Goal: Task Accomplishment & Management: Use online tool/utility

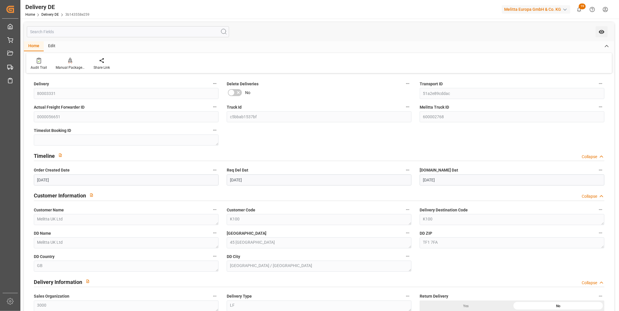
scroll to position [680, 0]
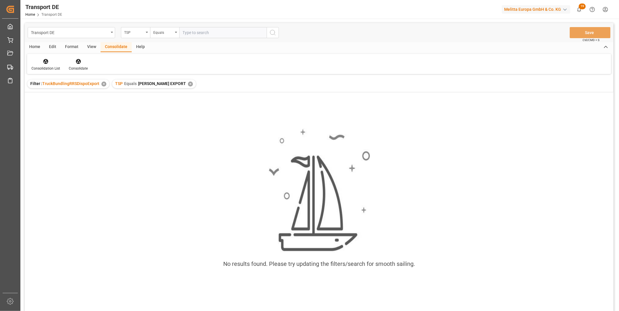
click at [179, 87] on div "TSP Equals [PERSON_NAME] EXPORT ✕" at bounding box center [154, 84] width 84 height 9
click at [188, 85] on div "✕" at bounding box center [190, 84] width 5 height 5
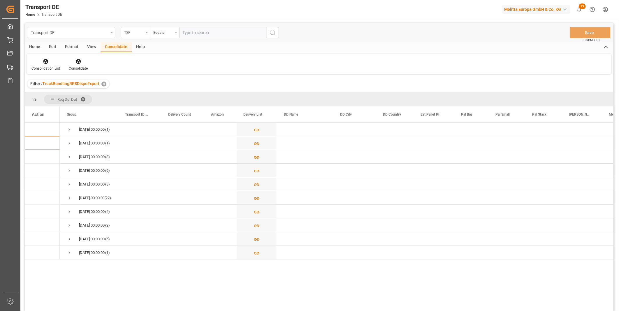
click at [147, 30] on div "TSP" at bounding box center [135, 32] width 29 height 11
type input "Route"
click at [155, 63] on div "Route" at bounding box center [164, 59] width 87 height 12
click at [167, 36] on div "Equals" at bounding box center [164, 32] width 29 height 11
click at [165, 98] on div "Starts with" at bounding box center [193, 96] width 87 height 12
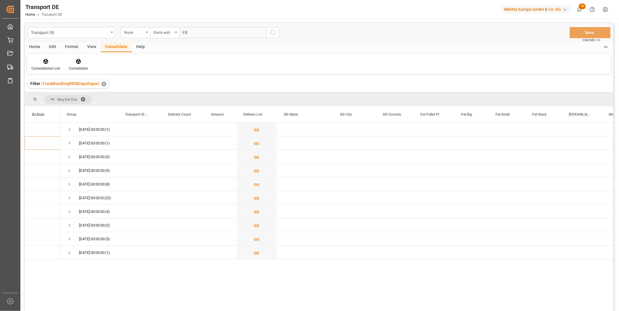
type input "FR"
click at [273, 34] on icon "search button" at bounding box center [272, 32] width 7 height 7
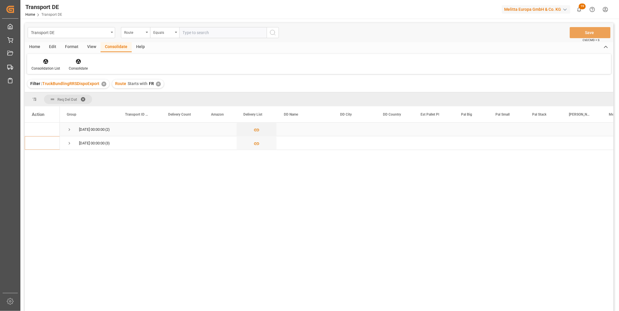
click at [67, 131] on span "Press SPACE to select this row." at bounding box center [69, 129] width 5 height 5
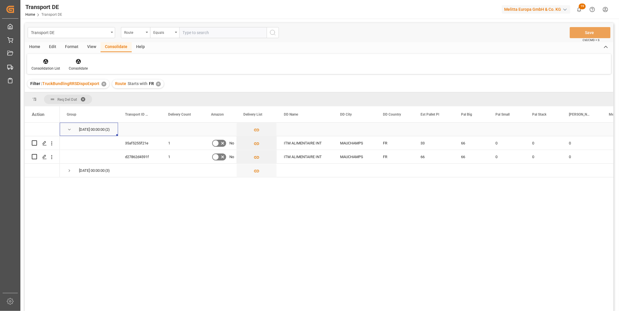
click at [69, 127] on span "Press SPACE to select this row." at bounding box center [69, 129] width 5 height 5
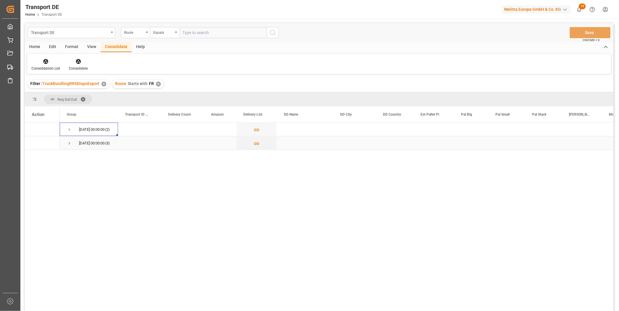
click at [71, 142] on span "Press SPACE to select this row." at bounding box center [69, 143] width 5 height 5
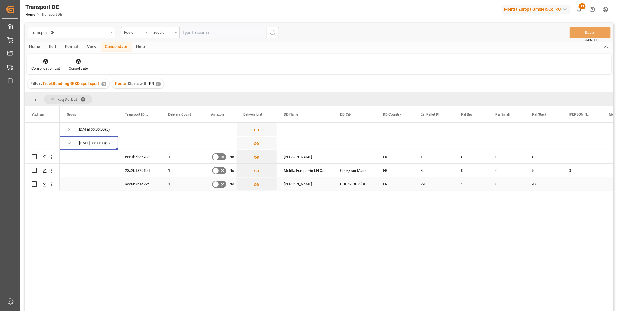
click at [34, 184] on input "Press Space to toggle row selection (unchecked)" at bounding box center [34, 184] width 5 height 5
checkbox input "true"
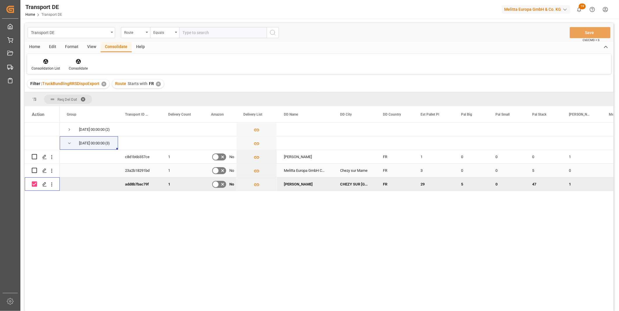
click at [35, 170] on input "Press Space to toggle row selection (unchecked)" at bounding box center [34, 170] width 5 height 5
checkbox input "true"
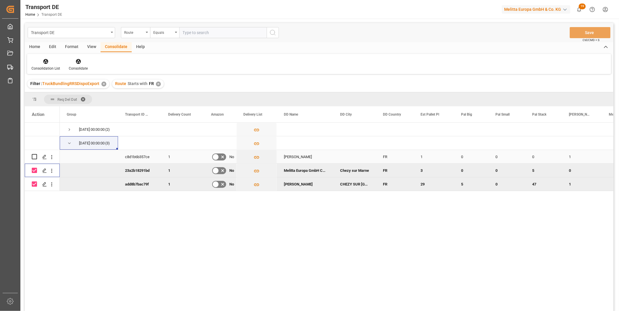
click at [33, 153] on div "Press SPACE to select this row." at bounding box center [34, 156] width 5 height 13
click at [34, 154] on input "Press Space to toggle row selection (unchecked)" at bounding box center [34, 156] width 5 height 5
checkbox input "true"
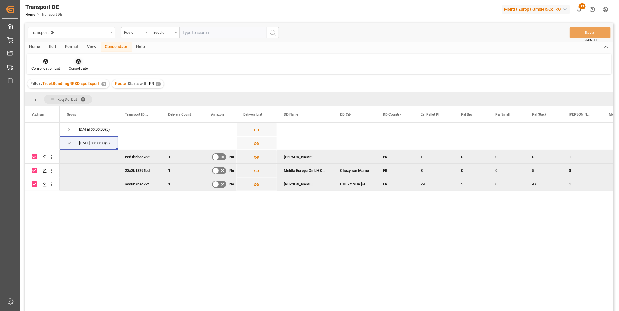
click at [78, 63] on icon at bounding box center [78, 61] width 5 height 5
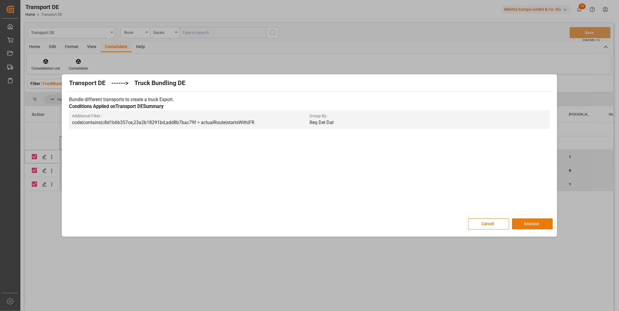
click at [524, 226] on button "Execute" at bounding box center [532, 224] width 41 height 11
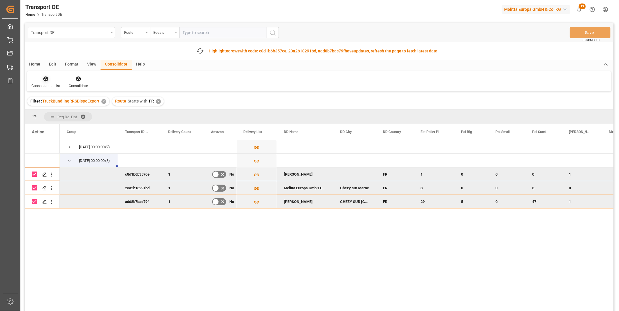
click at [39, 81] on div at bounding box center [45, 79] width 29 height 6
click at [68, 122] on div "Transport DE Route Equals Save Ctrl/CMD + S Fetch latest updates Highlighted ro…" at bounding box center [319, 183] width 589 height 321
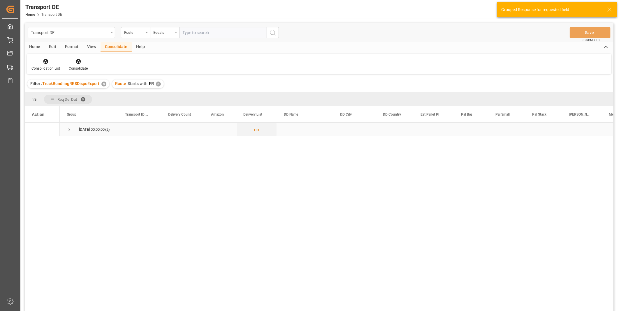
click at [71, 130] on span "Press SPACE to select this row." at bounding box center [69, 129] width 5 height 5
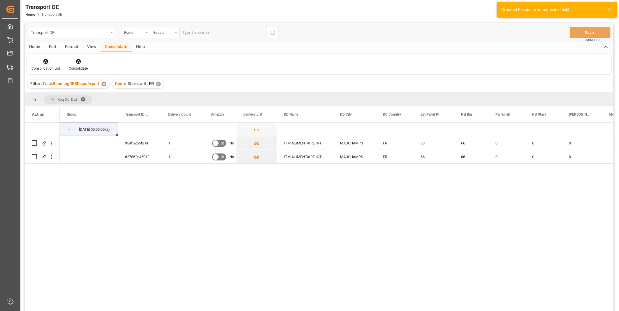
click at [51, 68] on div "Consolidation List" at bounding box center [45, 68] width 29 height 5
click at [65, 105] on div "Transport DE Route Equals Save Ctrl/CMD + S Home Edit Format View Consolidate H…" at bounding box center [319, 175] width 589 height 304
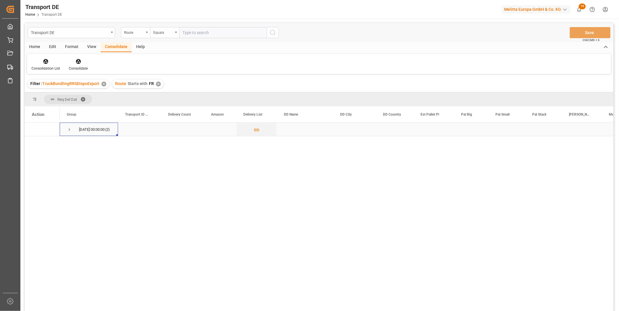
click at [68, 126] on span "Press SPACE to select this row." at bounding box center [69, 129] width 5 height 13
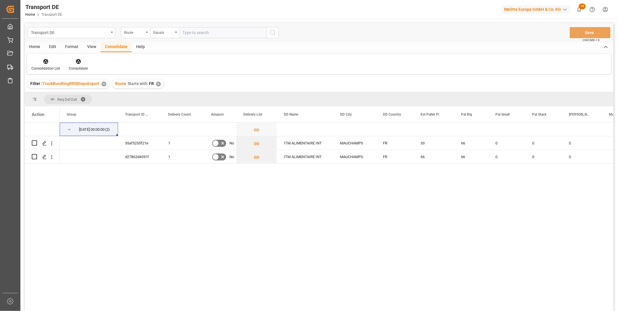
click at [229, 217] on div "23.09.2025 00:00:00 (2) 35af5255f21e 1 No ITM ALIMENTAIRE INT MAUCHAMPS FR 33 6…" at bounding box center [337, 219] width 554 height 192
click at [38, 61] on div at bounding box center [45, 61] width 29 height 6
click at [71, 103] on div "Transport DE Route Equals Save Ctrl/CMD + S Home Edit Format View Consolidate H…" at bounding box center [319, 175] width 589 height 304
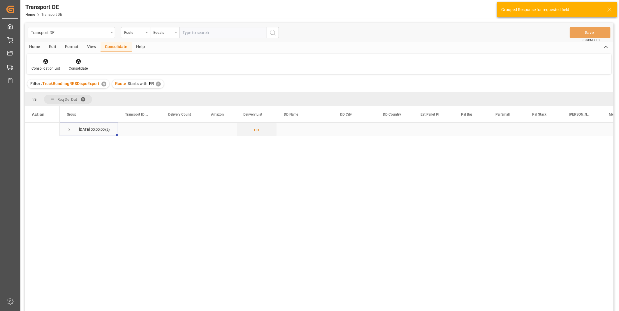
click at [69, 127] on span "Press SPACE to select this row." at bounding box center [69, 129] width 5 height 5
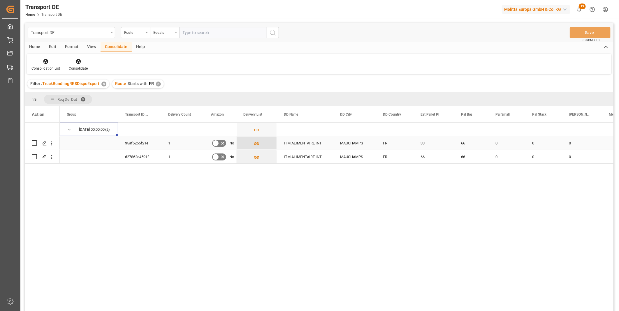
click at [255, 144] on icon "Press SPACE to select this row." at bounding box center [256, 144] width 5 height 3
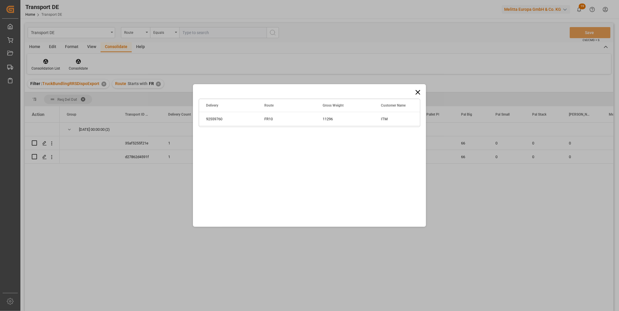
click at [414, 92] on icon at bounding box center [418, 92] width 8 height 8
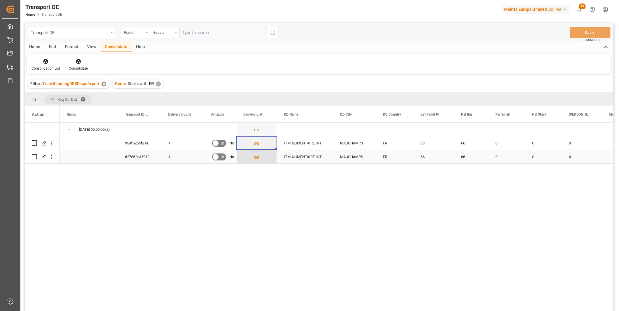
click at [257, 158] on icon "Press SPACE to select this row." at bounding box center [257, 157] width 6 height 6
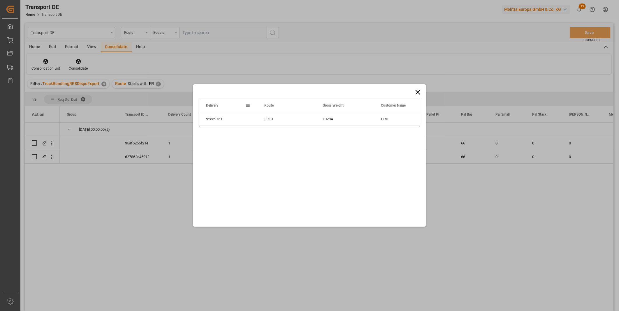
click at [417, 90] on icon at bounding box center [418, 92] width 8 height 8
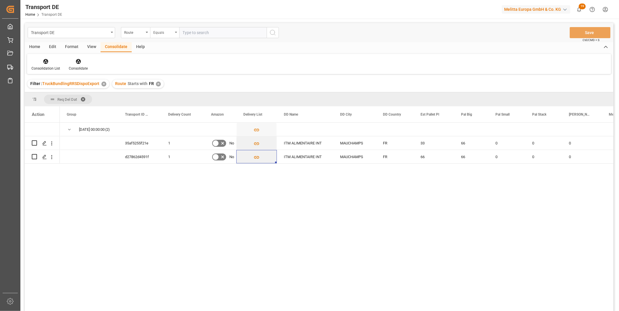
click at [158, 32] on div "Equals" at bounding box center [163, 32] width 20 height 7
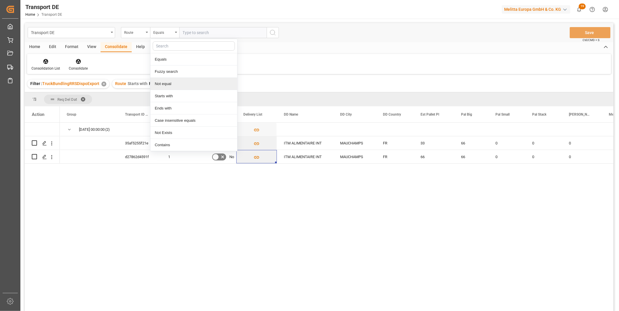
click at [313, 75] on div "Transport DE Route Equals Equals Fuzzy search Not equal Starts with Ends with C…" at bounding box center [319, 175] width 589 height 304
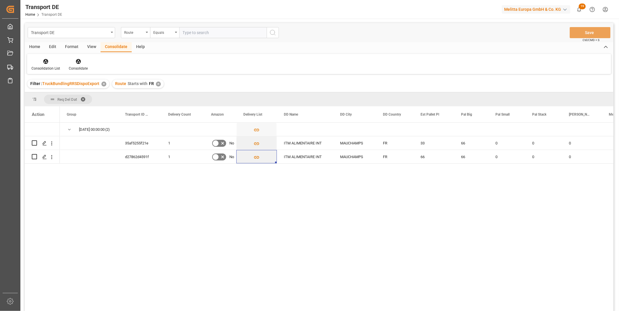
click at [159, 83] on div "✕" at bounding box center [158, 84] width 5 height 5
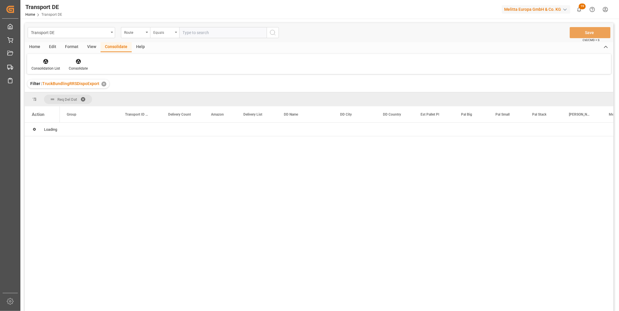
click at [170, 36] on div "Equals" at bounding box center [164, 32] width 29 height 11
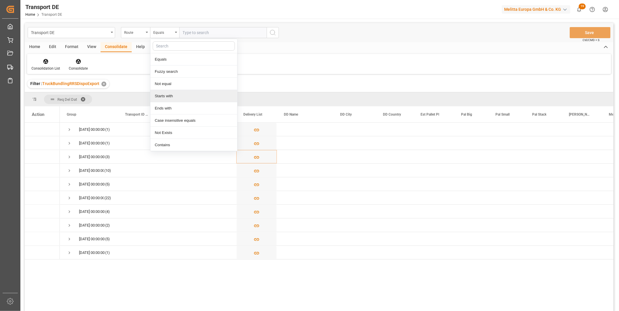
click at [162, 91] on div "Starts with" at bounding box center [193, 96] width 87 height 12
click at [194, 35] on input "text" at bounding box center [222, 32] width 87 height 11
type input "SE"
click at [272, 32] on icon "search button" at bounding box center [272, 32] width 7 height 7
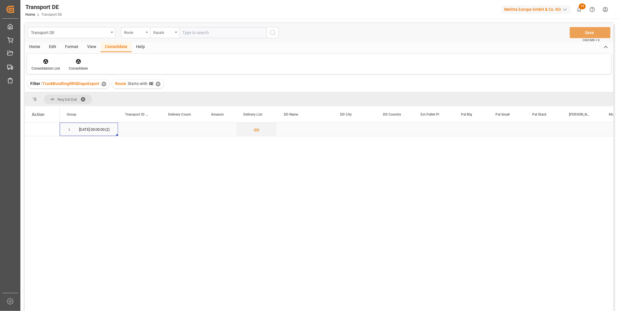
click at [66, 129] on div "24.09.2025 00:00:00 (2)" at bounding box center [89, 129] width 58 height 13
click at [70, 130] on span "Press SPACE to select this row." at bounding box center [69, 129] width 5 height 5
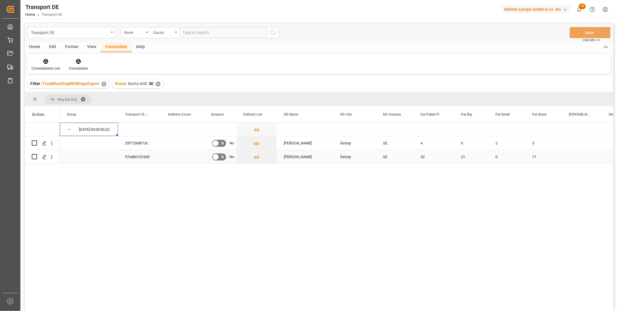
drag, startPoint x: 33, startPoint y: 157, endPoint x: 34, endPoint y: 153, distance: 4.7
click at [33, 157] on input "Press Space to toggle row selection (unchecked)" at bounding box center [34, 156] width 5 height 5
checkbox input "true"
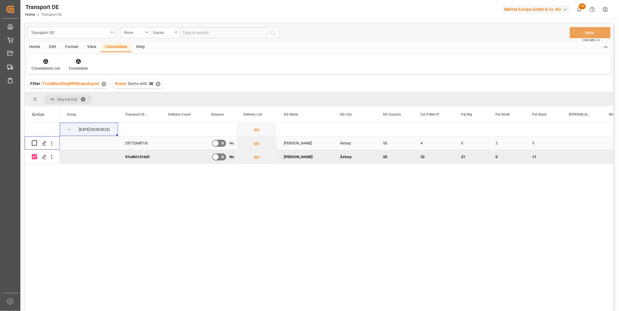
click at [34, 140] on input "Press Space to toggle row selection (unchecked)" at bounding box center [34, 142] width 5 height 5
checkbox input "true"
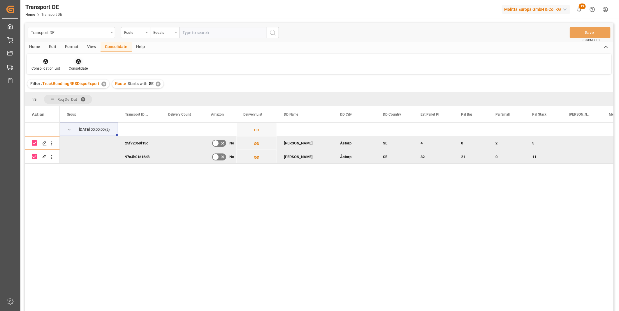
click at [81, 64] on div at bounding box center [78, 61] width 19 height 6
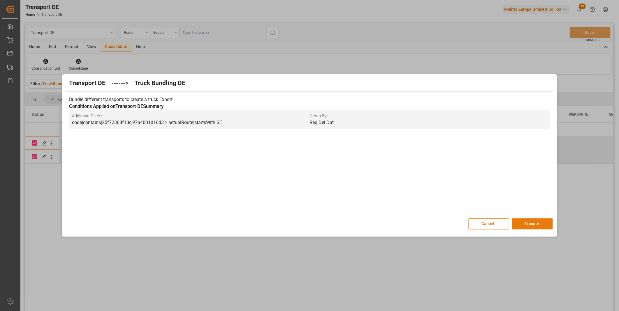
click at [525, 220] on button "Execute" at bounding box center [532, 224] width 41 height 11
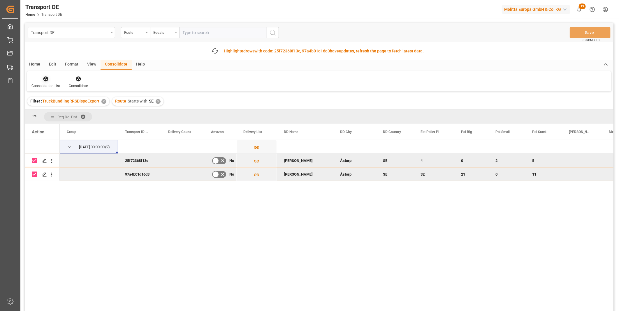
click at [40, 81] on div at bounding box center [45, 79] width 29 height 6
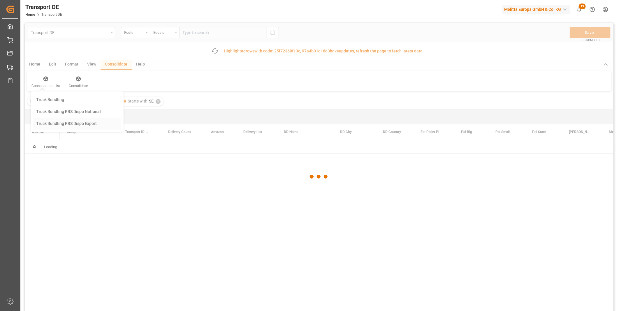
click at [57, 123] on div "Transport DE Route Equals Save Ctrl/CMD + S Fetch latest updates Highlighted ro…" at bounding box center [319, 183] width 589 height 321
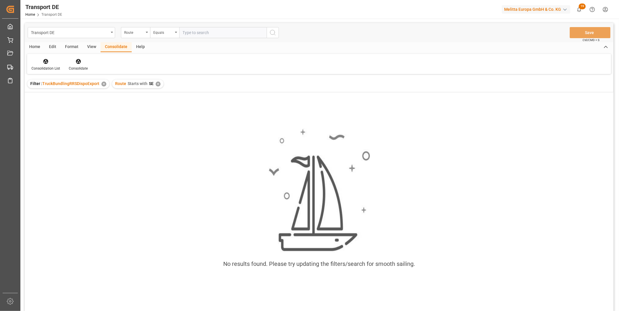
click at [159, 85] on div "✕" at bounding box center [158, 84] width 5 height 5
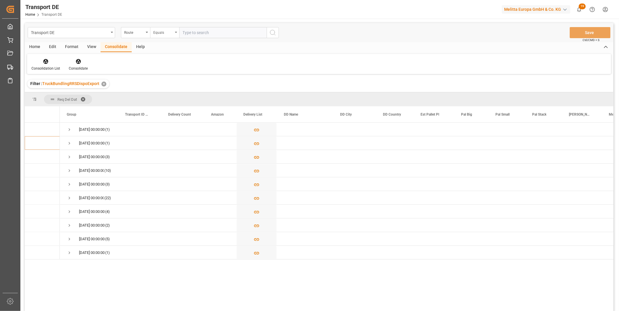
click at [169, 30] on div "Equals" at bounding box center [163, 32] width 20 height 7
click at [168, 93] on div "Starts with" at bounding box center [193, 96] width 87 height 12
type input "ES"
click at [269, 35] on icon "search button" at bounding box center [272, 32] width 7 height 7
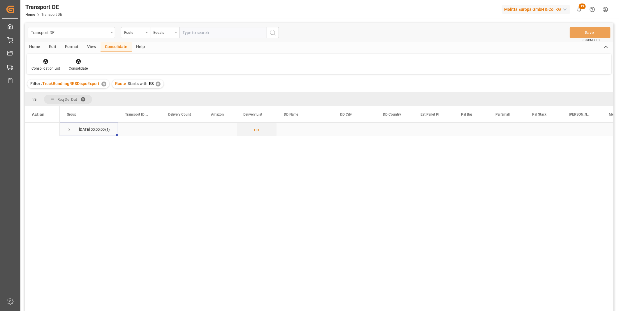
click at [72, 130] on span "23.09.2025 00:00:00 (1)" at bounding box center [89, 129] width 44 height 13
click at [68, 129] on span "Press SPACE to select this row." at bounding box center [69, 129] width 5 height 5
click at [35, 143] on input "Press Space to toggle row selection (unchecked)" at bounding box center [34, 142] width 5 height 5
checkbox input "true"
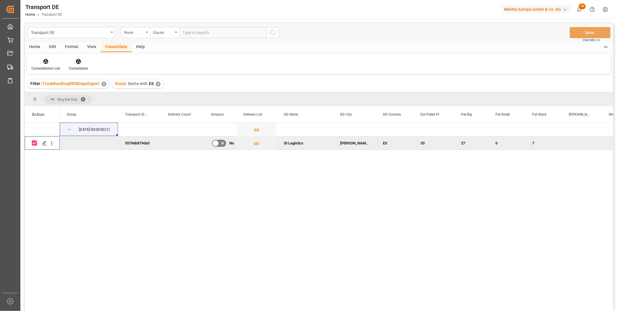
click at [83, 63] on div at bounding box center [78, 61] width 19 height 6
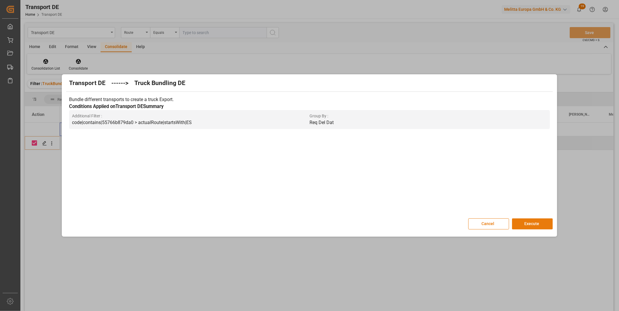
click at [548, 227] on button "Execute" at bounding box center [532, 224] width 41 height 11
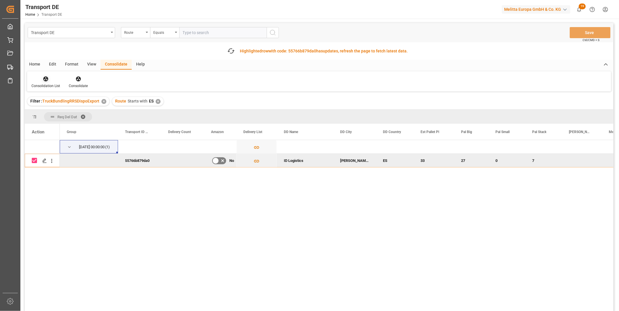
click at [52, 82] on div "Consolidation List" at bounding box center [45, 82] width 37 height 13
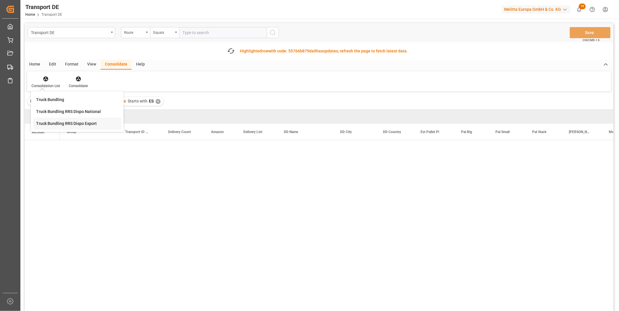
click at [70, 129] on div "Transport DE Route Equals Save Ctrl/CMD + S Fetch latest updates Highlighted ro…" at bounding box center [319, 183] width 589 height 321
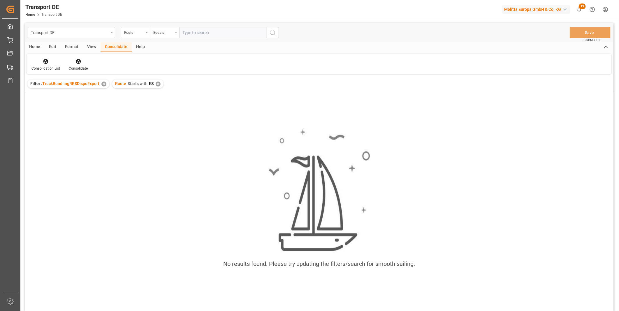
click at [158, 82] on div "✕" at bounding box center [158, 84] width 5 height 5
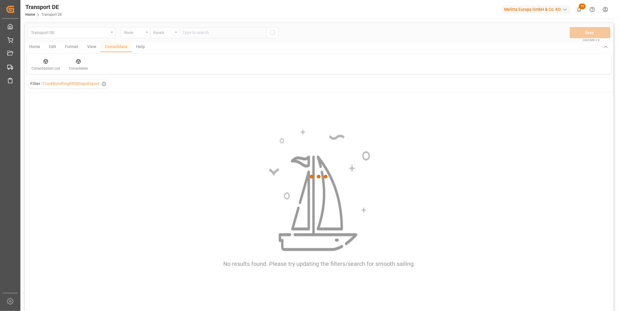
click at [174, 33] on div at bounding box center [319, 177] width 589 height 308
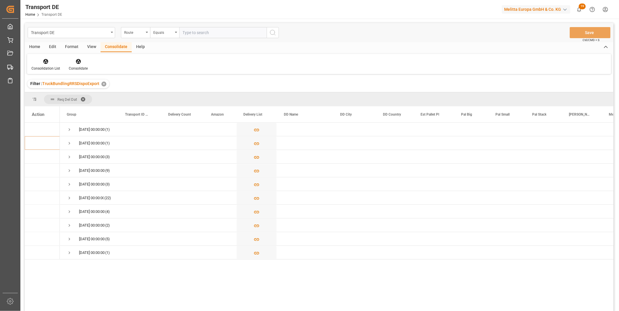
click at [174, 33] on div "Equals" at bounding box center [164, 32] width 29 height 11
click at [161, 96] on div "Starts with" at bounding box center [193, 96] width 87 height 12
type input "FR"
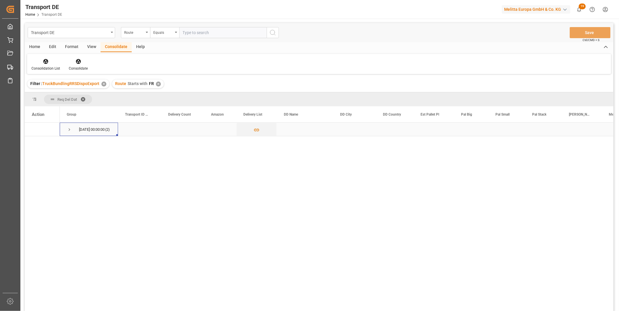
click at [67, 132] on span "Press SPACE to select this row." at bounding box center [69, 129] width 5 height 5
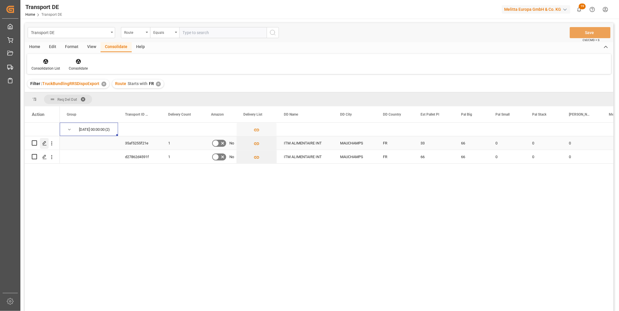
click at [47, 142] on icon "Press SPACE to select this row." at bounding box center [44, 143] width 5 height 5
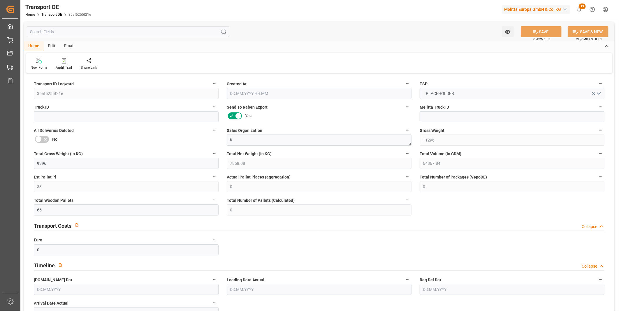
type input "11296"
type input "9396"
type input "7858.08"
type input "64867.84"
type input "33"
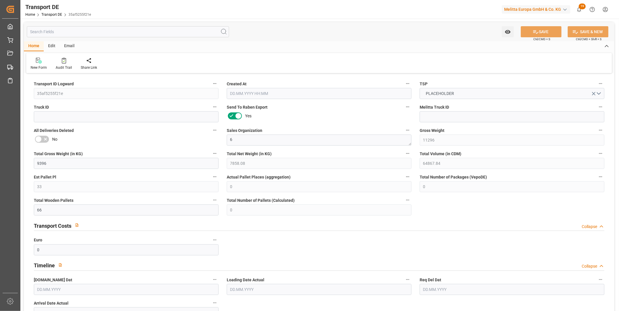
type input "0"
type input "66"
type input "0"
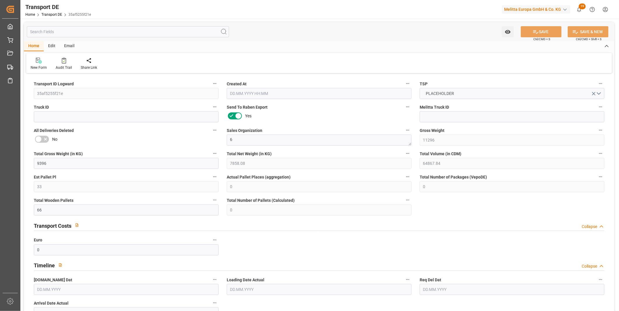
type input "91"
type input "0"
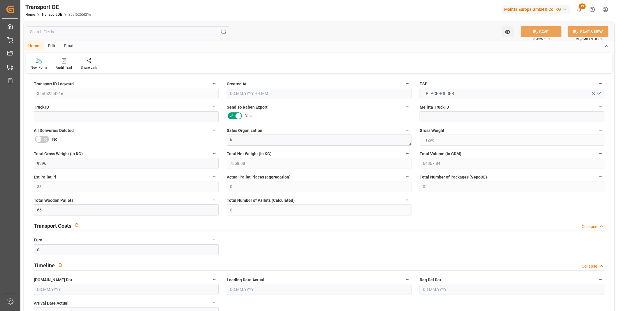
type input "0"
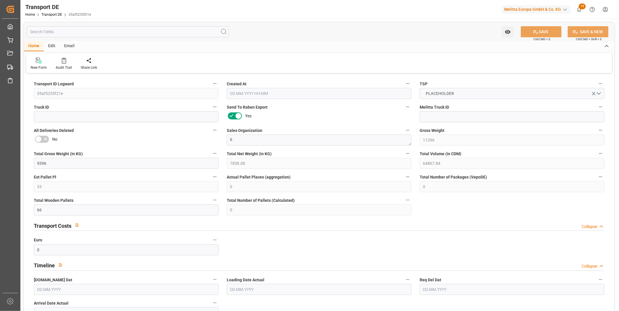
type input "0"
type input "66"
type input "0"
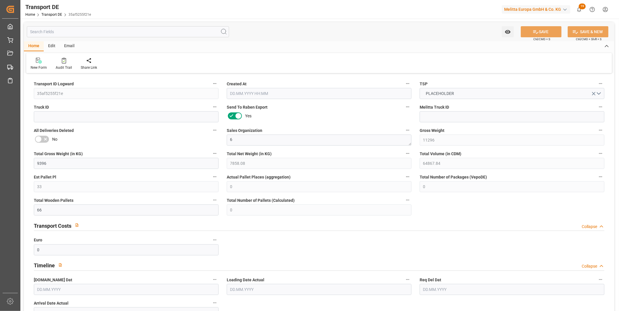
type input "0"
type input "1"
type input "0"
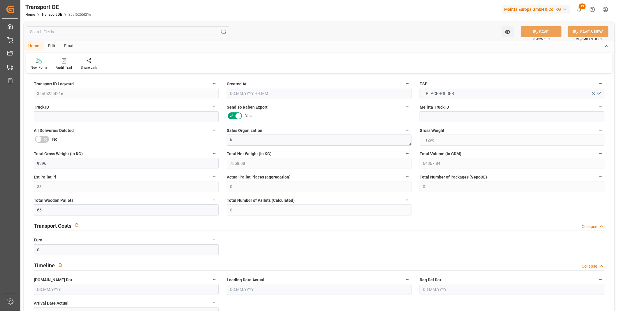
type input "0"
type input "2720"
type input "3.039"
type input "0"
type input "18.09.2025 15:06"
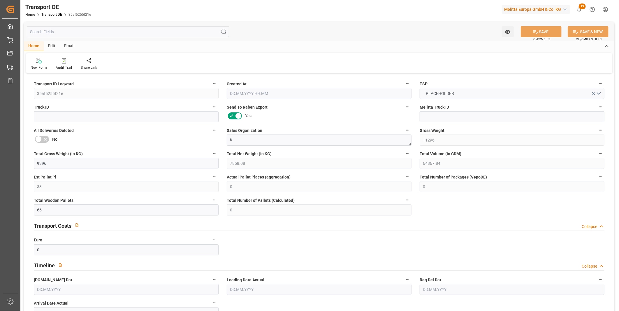
type input "19.09.2025"
type input "23.09.2025"
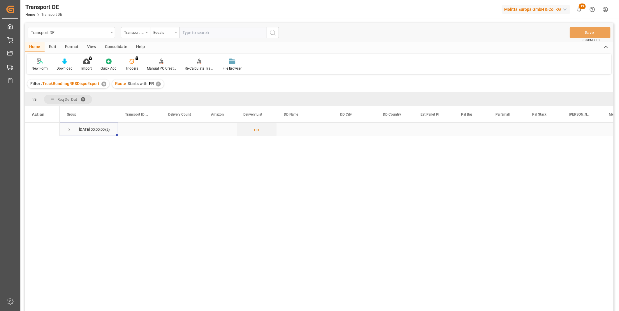
click at [70, 130] on span "Press SPACE to select this row." at bounding box center [69, 129] width 5 height 5
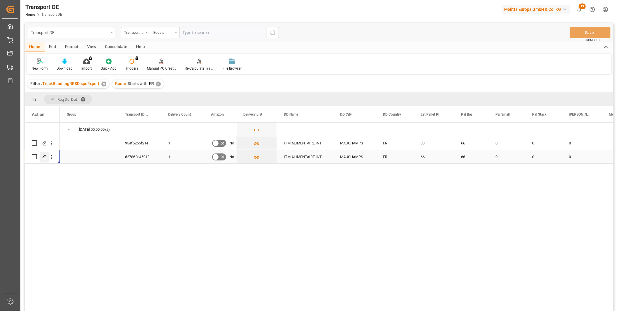
click at [47, 156] on icon "Press SPACE to select this row." at bounding box center [44, 157] width 5 height 5
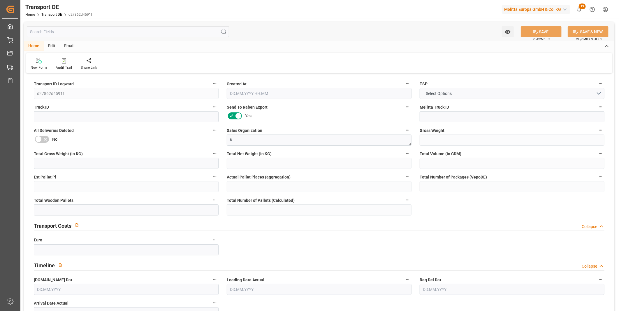
type input "10284"
type input "8354.88"
type input "6652.8"
type input "65127.84"
type input "66"
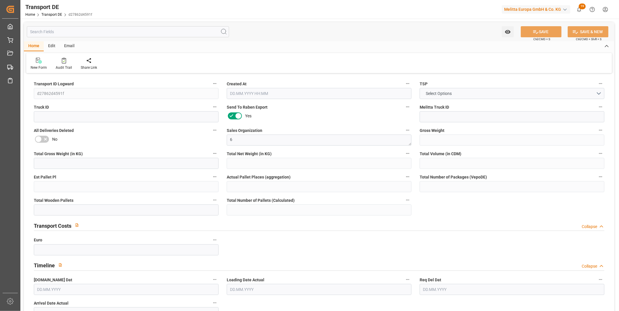
type input "0"
type input "66"
type input "0"
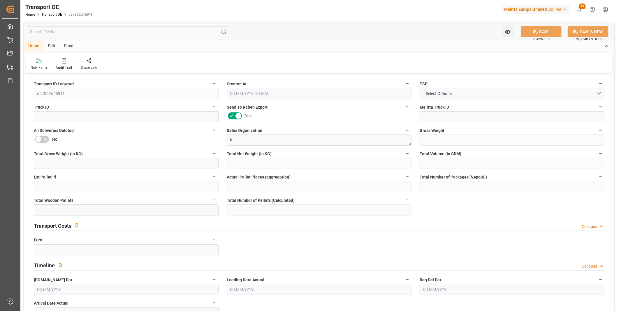
type input "91"
type input "0"
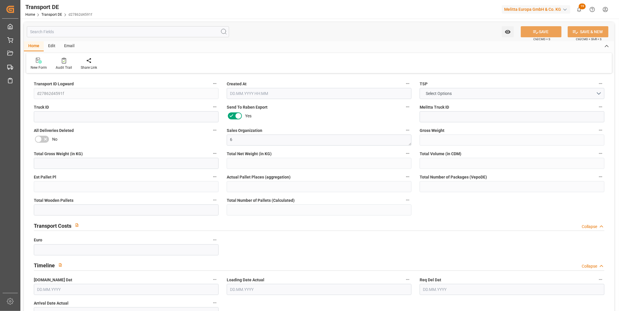
type input "0"
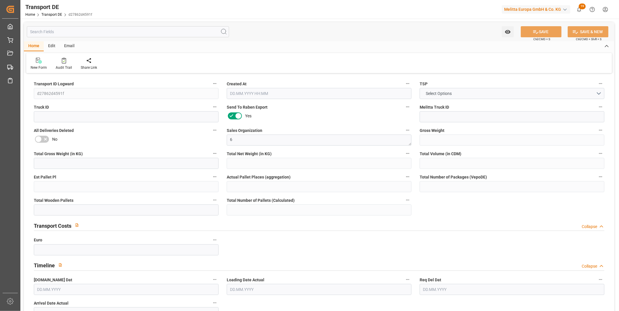
type input "0"
type input "66"
type input "0"
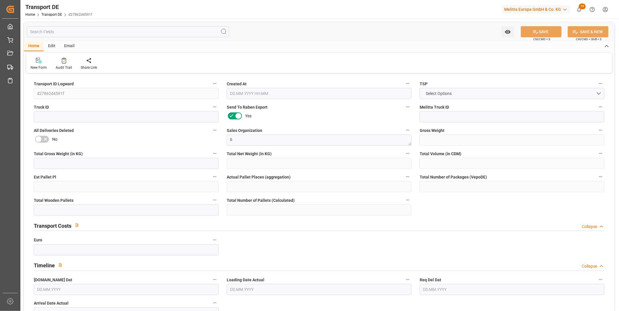
type input "0"
type input "1"
type input "0"
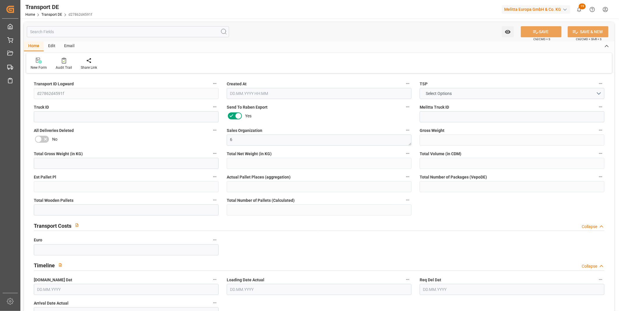
type input "0"
type input "3240"
type input "3.039"
type input "0"
type input "18.09.2025 15:06"
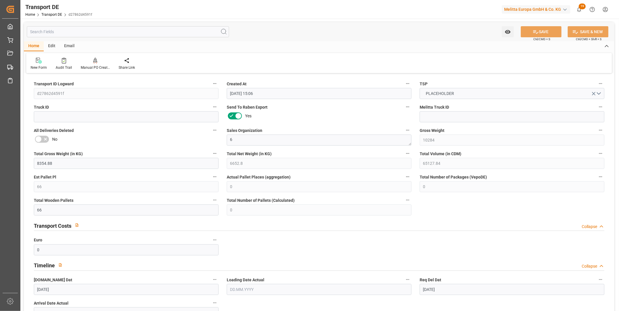
type input "19.09.2025"
type input "23.09.2025"
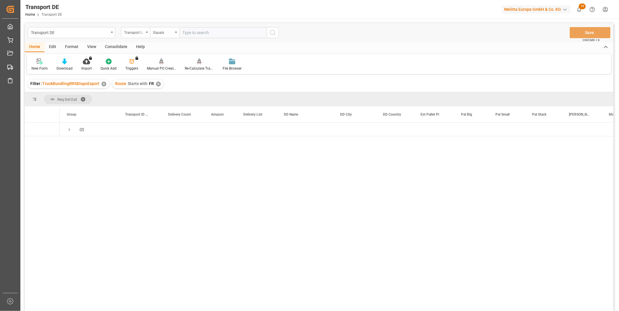
click at [119, 45] on div "Consolidate" at bounding box center [116, 47] width 31 height 10
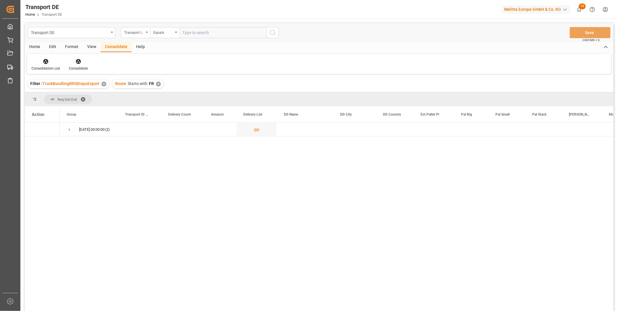
click at [34, 64] on div at bounding box center [45, 61] width 29 height 6
click at [68, 111] on div "Transport DE Transport ID Logward Equals Save Ctrl/CMD + S Home Edit Format Vie…" at bounding box center [319, 175] width 589 height 304
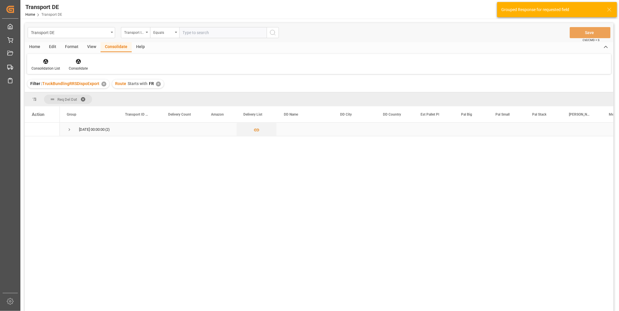
click at [72, 130] on span "23.09.2025 00:00:00 (2)" at bounding box center [89, 129] width 44 height 13
click at [69, 128] on span "Press SPACE to select this row." at bounding box center [69, 129] width 5 height 5
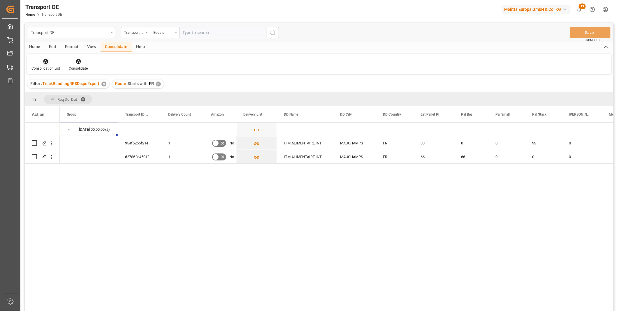
click at [48, 61] on icon at bounding box center [46, 62] width 6 height 6
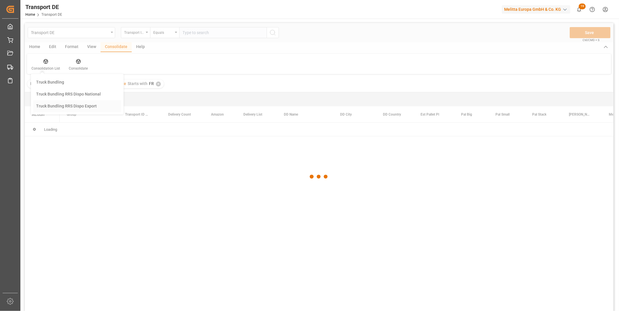
click at [68, 107] on div "Transport DE Transport ID Logward Equals Save Ctrl/CMD + S Home Edit Format Vie…" at bounding box center [319, 175] width 589 height 304
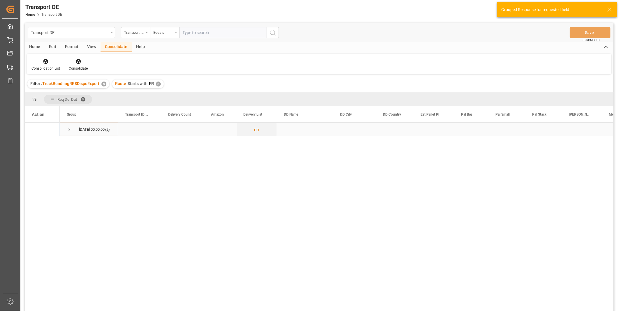
click at [67, 127] on span "Press SPACE to select this row." at bounding box center [69, 129] width 5 height 13
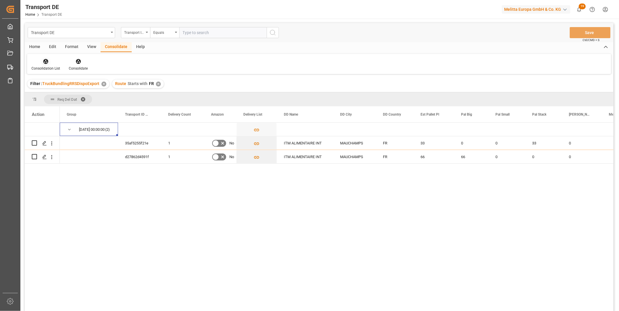
click at [45, 62] on icon at bounding box center [46, 62] width 6 height 6
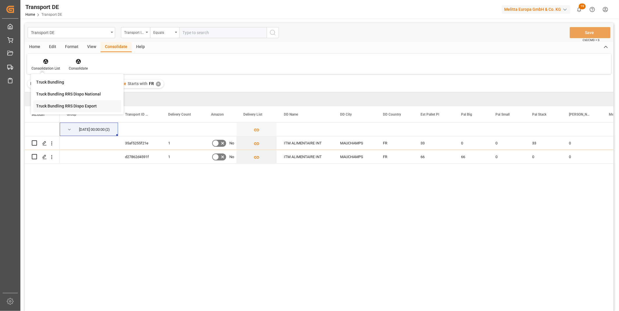
click at [54, 106] on div "Transport DE Transport ID Logward Equals Save Ctrl/CMD + S Home Edit Format Vie…" at bounding box center [319, 175] width 589 height 304
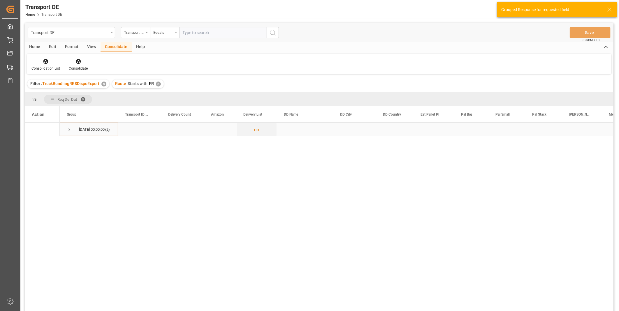
click at [64, 130] on div "23.09.2025 00:00:00 (2)" at bounding box center [89, 129] width 58 height 13
click at [66, 129] on div "23.09.2025 00:00:00 (2)" at bounding box center [89, 129] width 58 height 13
click at [68, 129] on span "Press SPACE to select this row." at bounding box center [69, 129] width 5 height 5
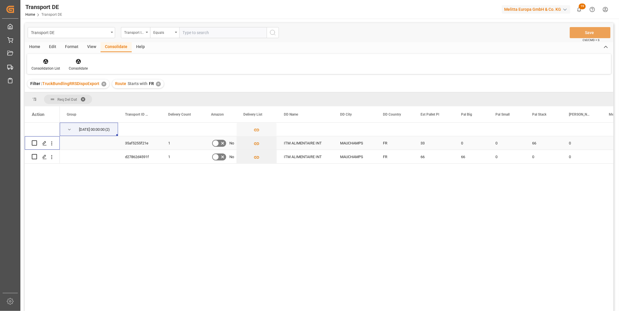
click at [34, 143] on input "Press Space to toggle row selection (unchecked)" at bounding box center [34, 142] width 5 height 5
checkbox input "true"
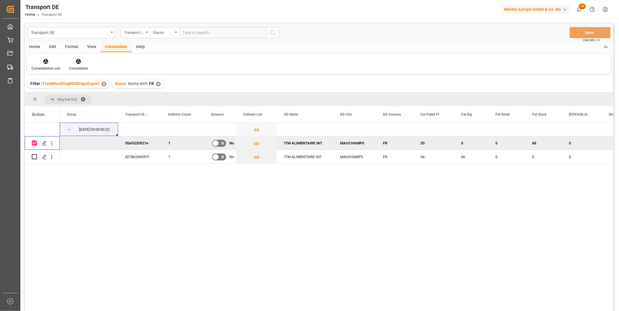
click at [77, 63] on icon at bounding box center [78, 61] width 5 height 5
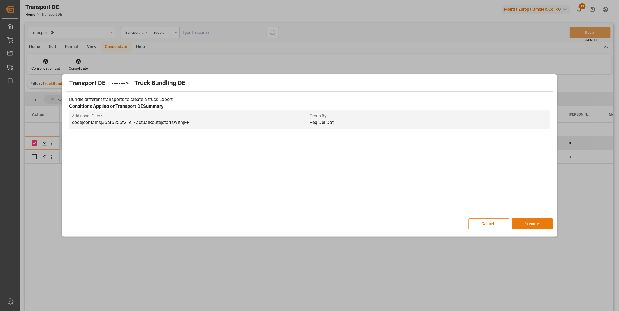
click at [530, 224] on button "Execute" at bounding box center [532, 224] width 41 height 11
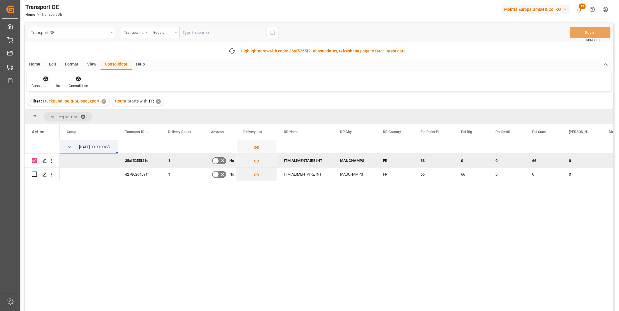
click at [46, 85] on div "Consolidation List" at bounding box center [45, 85] width 29 height 5
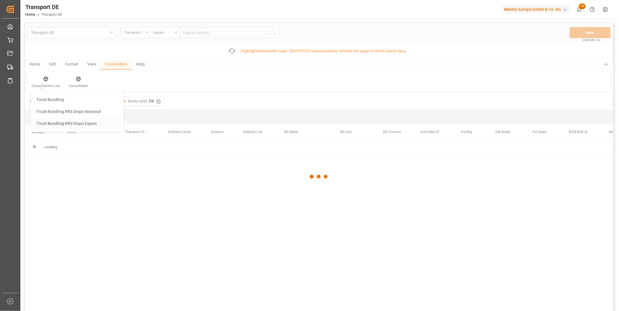
click at [68, 120] on div "Transport DE Transport ID Logward Equals Save Ctrl/CMD + S Fetch latest updates…" at bounding box center [319, 183] width 589 height 321
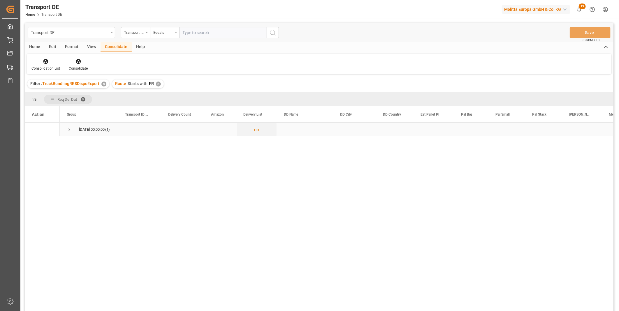
click at [67, 130] on span "Press SPACE to select this row." at bounding box center [69, 129] width 5 height 5
click at [48, 65] on div "Consolidation List" at bounding box center [45, 64] width 37 height 13
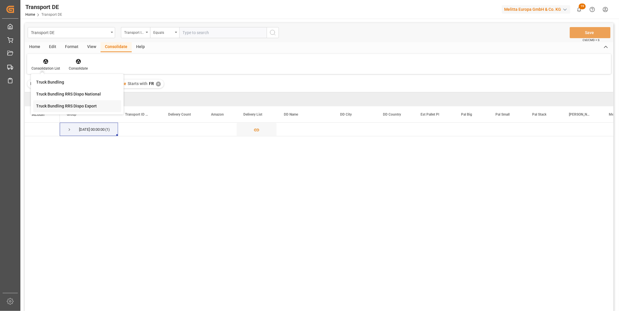
click at [66, 104] on div "Transport DE Transport ID Logward Equals Save Ctrl/CMD + S Home Edit Format Vie…" at bounding box center [319, 175] width 589 height 304
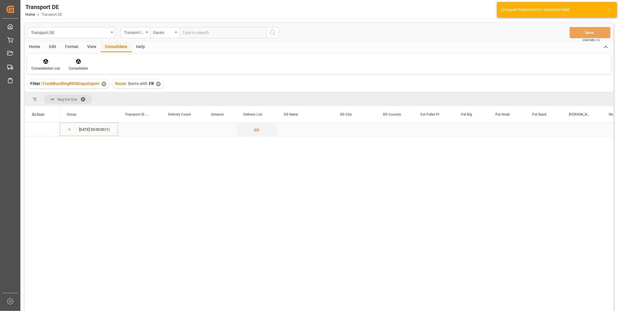
click at [65, 125] on div "23.09.2025 00:00:00 (1)" at bounding box center [89, 129] width 58 height 13
click at [67, 129] on span "Press SPACE to select this row." at bounding box center [69, 129] width 5 height 5
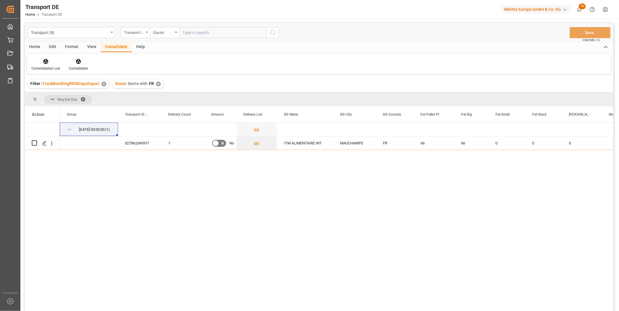
click at [45, 65] on div "Consolidation List" at bounding box center [45, 64] width 37 height 13
click at [71, 107] on div "Transport DE Transport ID Logward Equals Save Ctrl/CMD + S Home Edit Format Vie…" at bounding box center [319, 175] width 589 height 304
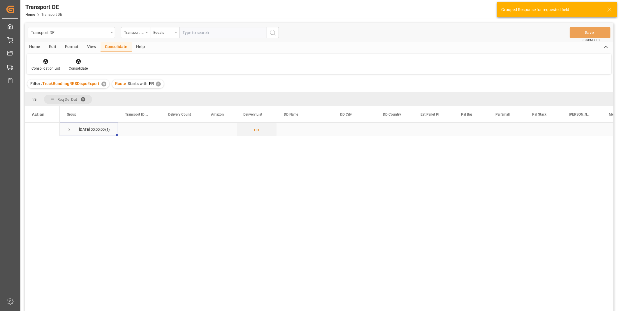
click at [70, 130] on span "Press SPACE to select this row." at bounding box center [69, 129] width 5 height 5
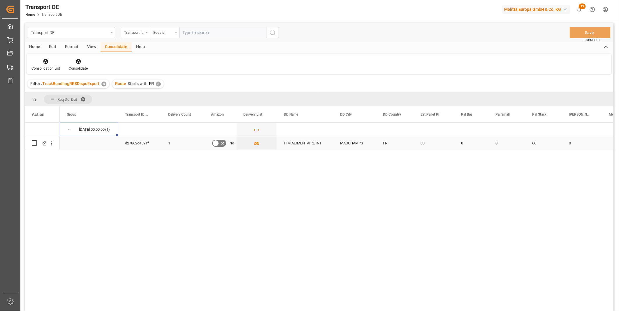
click at [36, 144] on input "Press Space to toggle row selection (unchecked)" at bounding box center [34, 142] width 5 height 5
checkbox input "true"
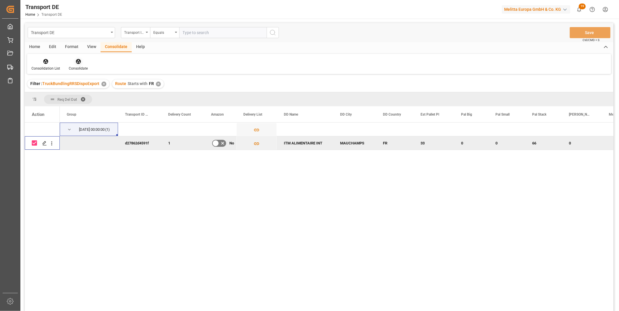
click at [82, 63] on div at bounding box center [78, 61] width 19 height 6
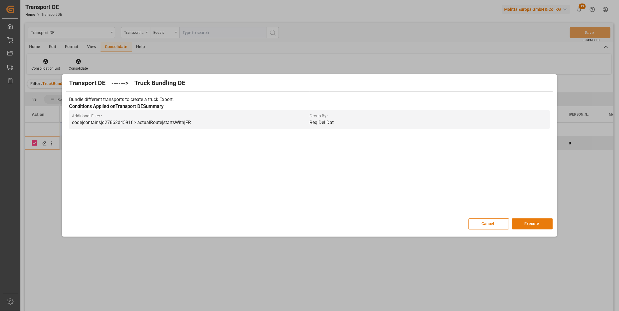
click at [528, 226] on button "Execute" at bounding box center [532, 224] width 41 height 11
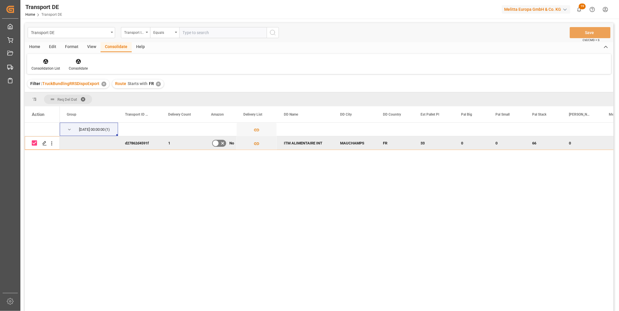
click at [44, 80] on div "Filter : TruckBundlingRRSDispoExport ✕" at bounding box center [68, 84] width 82 height 9
click at [49, 64] on div at bounding box center [45, 61] width 29 height 6
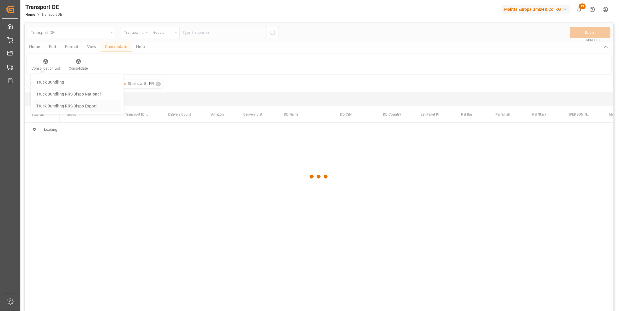
click at [72, 110] on div "Transport DE Transport ID Logward Equals Save Ctrl/CMD + S Home Edit Format Vie…" at bounding box center [319, 175] width 589 height 304
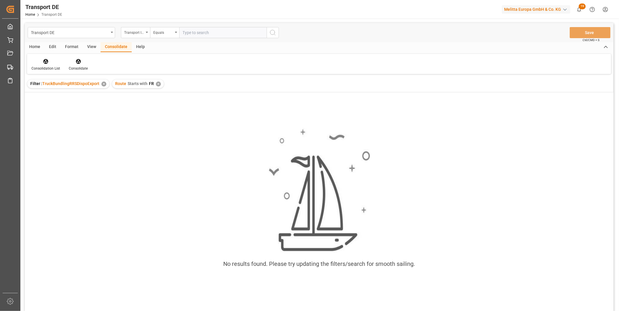
click at [156, 83] on div "✕" at bounding box center [158, 84] width 5 height 5
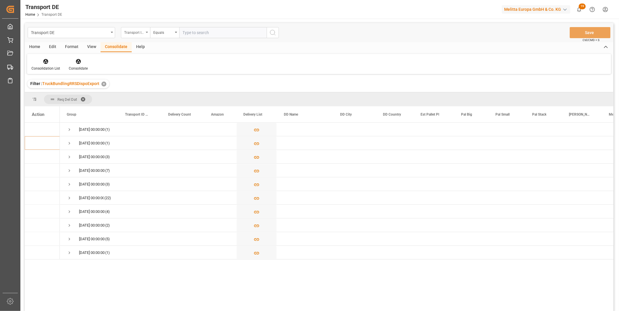
click at [138, 32] on div "Transport ID Logward" at bounding box center [134, 32] width 20 height 7
type input "route"
click at [153, 61] on div "Route" at bounding box center [164, 59] width 87 height 12
click at [168, 31] on div "Equals" at bounding box center [163, 32] width 20 height 7
click at [172, 98] on div "Starts with" at bounding box center [193, 96] width 87 height 12
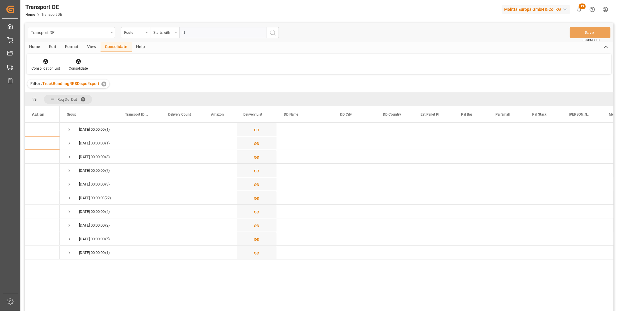
type input "US"
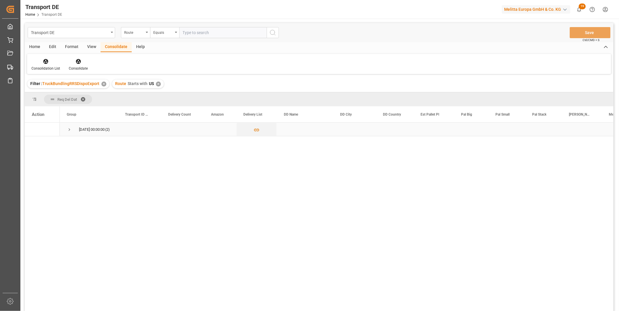
click at [68, 127] on span "Press SPACE to select this row." at bounding box center [69, 129] width 5 height 5
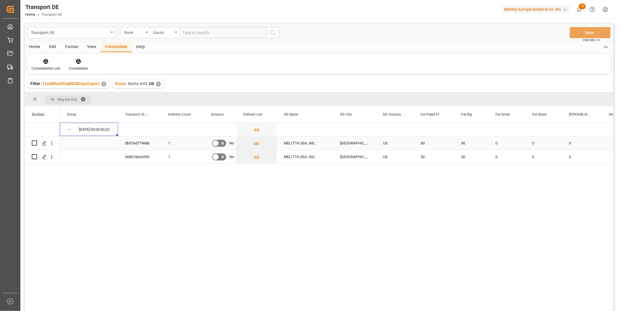
click at [35, 143] on input "Press Space to toggle row selection (unchecked)" at bounding box center [34, 142] width 5 height 5
checkbox input "true"
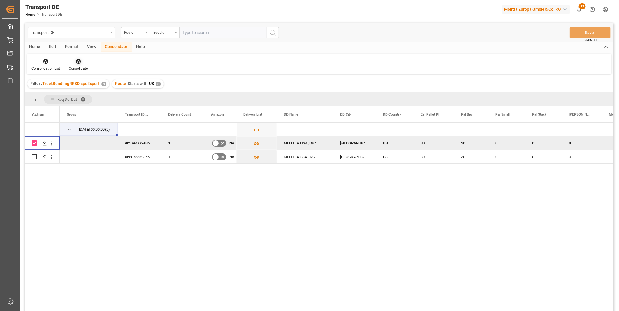
click at [72, 67] on div "Consolidate" at bounding box center [78, 68] width 19 height 5
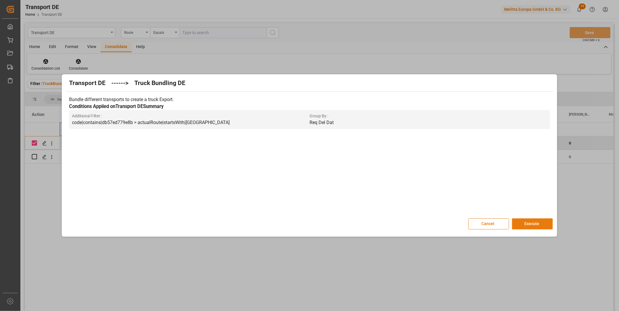
click at [519, 221] on button "Execute" at bounding box center [532, 224] width 41 height 11
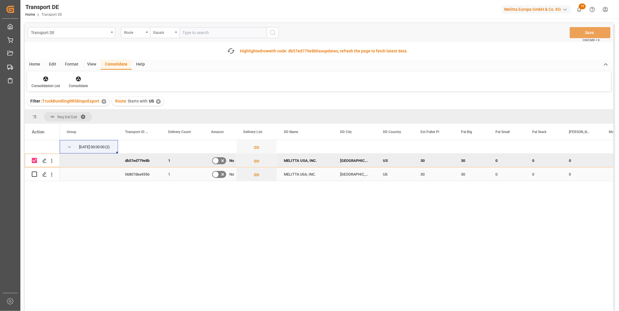
click at [36, 177] on input "Press Space to toggle row selection (unchecked)" at bounding box center [34, 174] width 5 height 5
checkbox input "true"
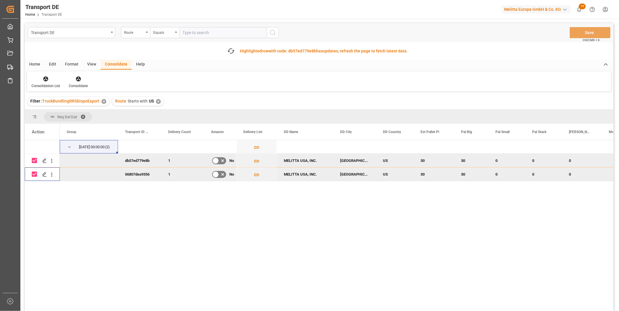
click at [37, 160] on div "Press SPACE to deselect this row." at bounding box center [42, 160] width 21 height 13
click at [36, 160] on input "Press Space to toggle row selection (checked)" at bounding box center [34, 160] width 5 height 5
checkbox input "false"
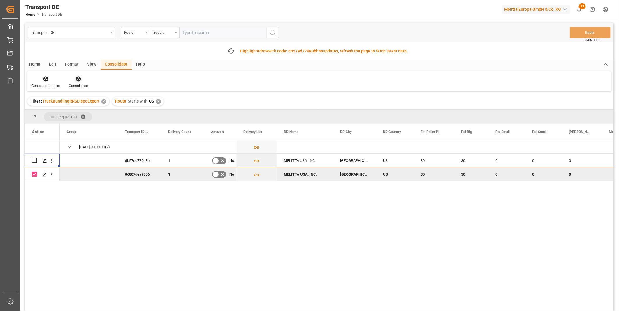
click at [76, 81] on icon at bounding box center [78, 79] width 6 height 6
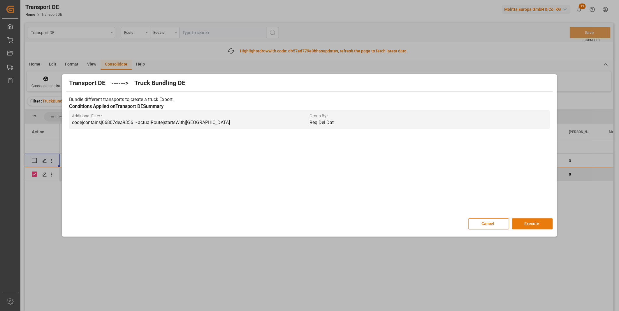
click at [526, 223] on button "Execute" at bounding box center [532, 224] width 41 height 11
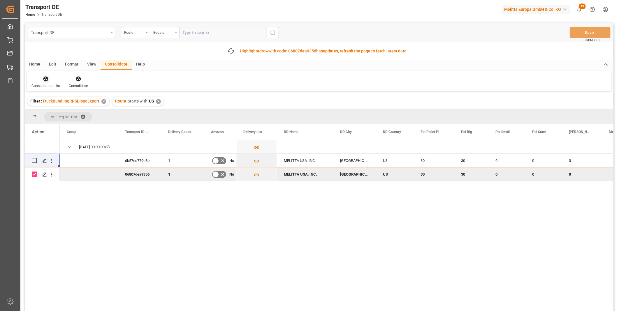
click at [43, 83] on div "Consolidation List" at bounding box center [45, 85] width 29 height 5
click at [68, 126] on div "Transport DE Route Equals Save Ctrl/CMD + S Fetch latest updates Highlighted ro…" at bounding box center [319, 183] width 589 height 321
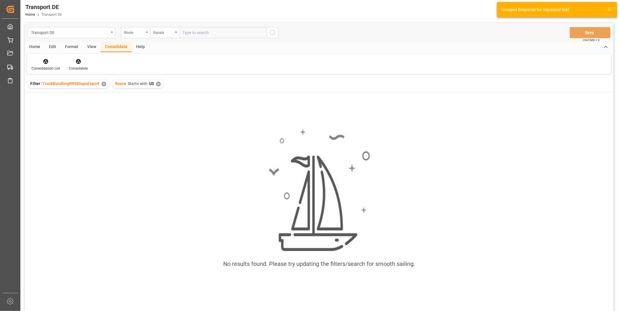
click at [157, 84] on div "✕" at bounding box center [158, 84] width 5 height 5
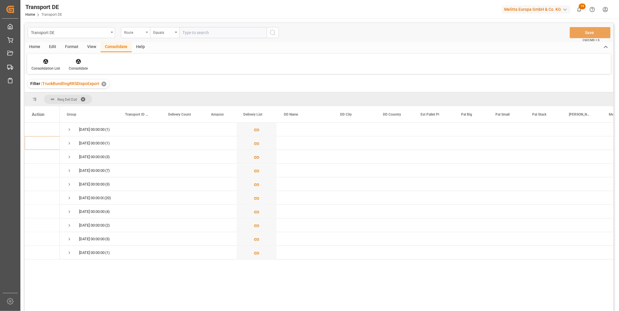
click at [134, 33] on div "Route" at bounding box center [134, 32] width 20 height 7
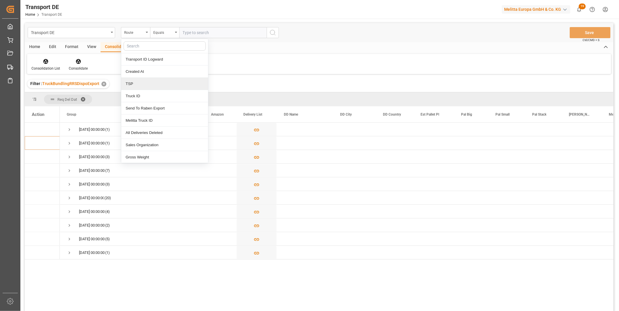
click at [146, 82] on div "TSP" at bounding box center [164, 84] width 87 height 12
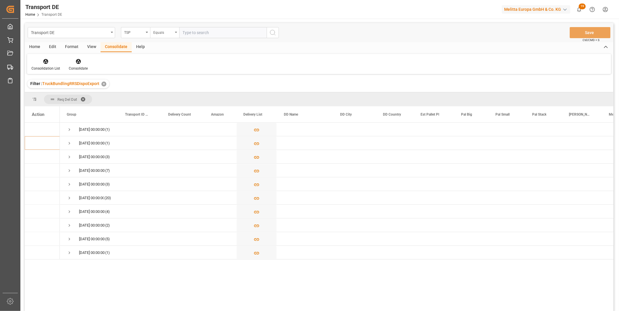
click at [158, 29] on div "Equals" at bounding box center [163, 32] width 20 height 7
click at [168, 93] on div "Starts with" at bounding box center [193, 96] width 87 height 12
type input "[PERSON_NAME]"
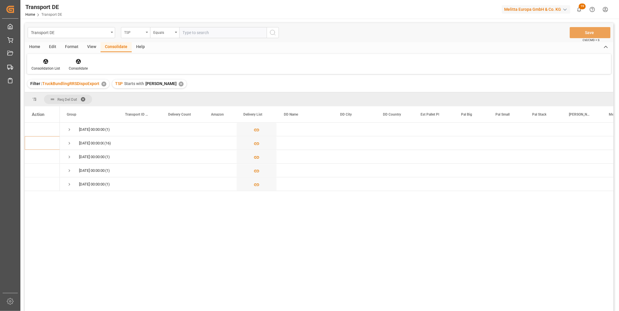
click at [140, 31] on div "TSP" at bounding box center [134, 32] width 20 height 7
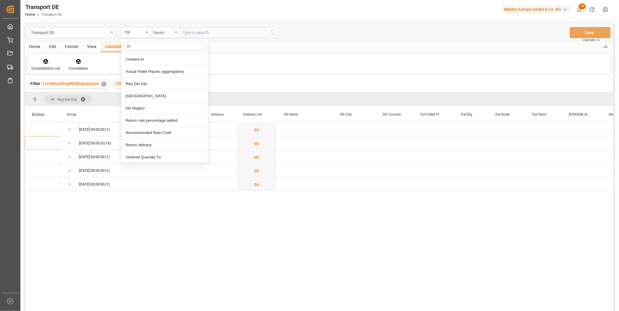
type input "req"
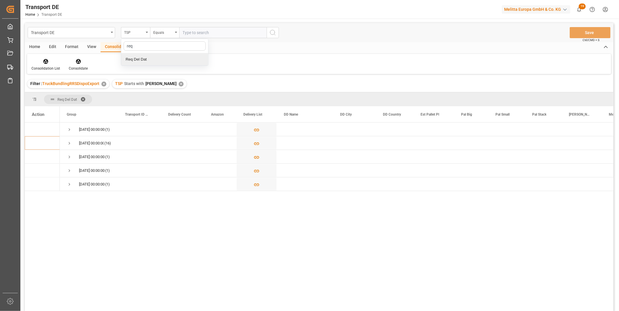
click at [148, 60] on div "Req Del Dat" at bounding box center [164, 59] width 87 height 12
click at [188, 28] on input "text" at bounding box center [222, 32] width 87 height 11
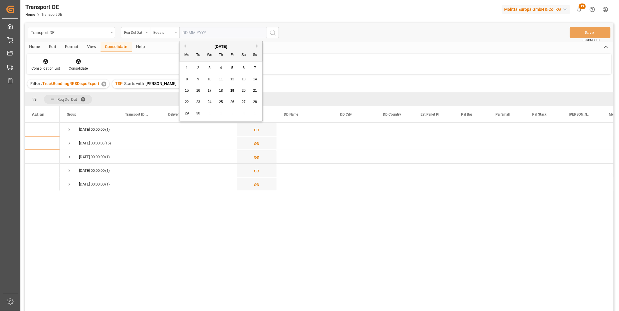
click at [173, 34] on div "Equals" at bounding box center [163, 32] width 20 height 7
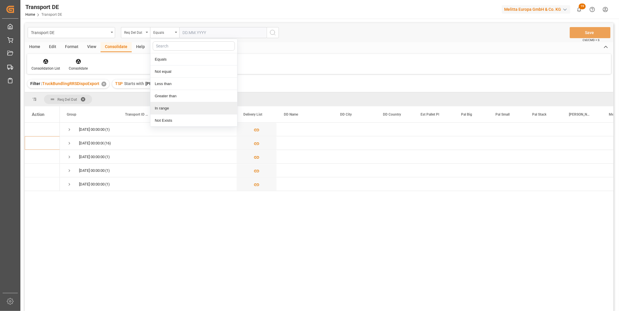
click at [171, 108] on div "In range" at bounding box center [193, 108] width 87 height 12
click at [187, 32] on input "text" at bounding box center [201, 32] width 44 height 11
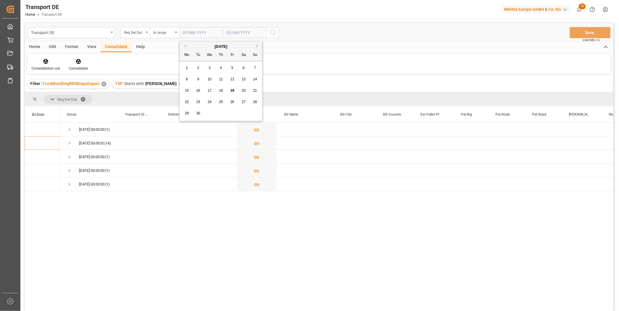
click at [186, 101] on span "22" at bounding box center [187, 102] width 4 height 4
type input "22.09.2025"
drag, startPoint x: 234, startPoint y: 21, endPoint x: 235, endPoint y: 33, distance: 12.3
click at [235, 23] on div "Transport DE Req Del Dat In range 22.09.2025 Save Ctrl/CMD + S Home Edit Format…" at bounding box center [318, 208] width 597 height 379
click at [235, 33] on input "text" at bounding box center [245, 32] width 44 height 11
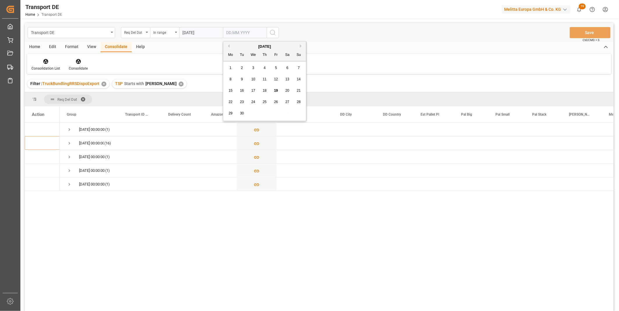
click at [238, 104] on div "22 23 24 25 26 27 28" at bounding box center [265, 101] width 80 height 11
click at [243, 101] on span "23" at bounding box center [242, 102] width 4 height 4
type input "23.09.2025"
click at [270, 31] on icon "search button" at bounding box center [272, 32] width 7 height 7
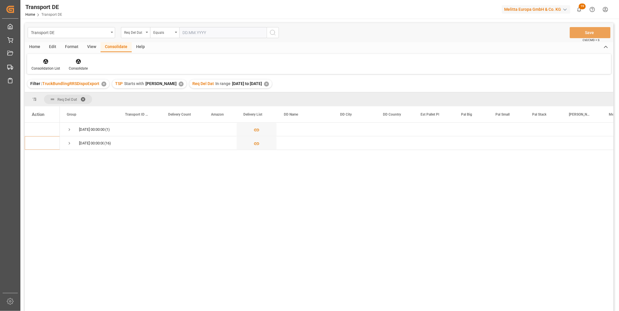
click at [39, 46] on div "Home" at bounding box center [35, 47] width 20 height 10
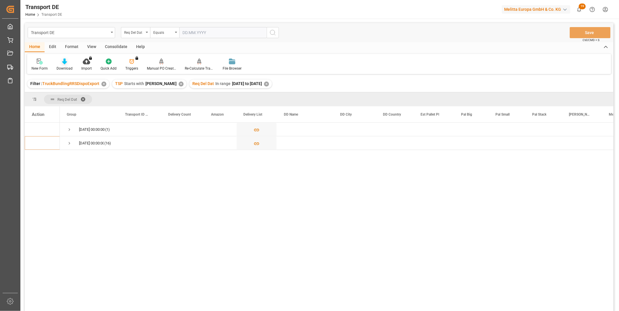
click at [63, 66] on div "Download" at bounding box center [65, 68] width 16 height 5
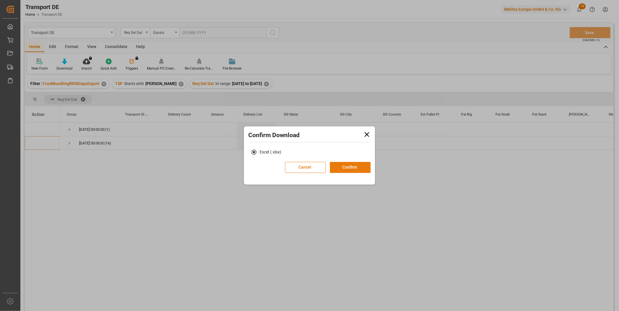
click at [352, 165] on button "Confirm" at bounding box center [350, 167] width 41 height 11
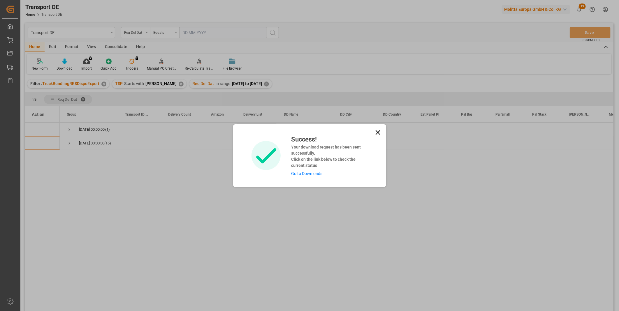
click at [378, 129] on icon at bounding box center [378, 133] width 8 height 8
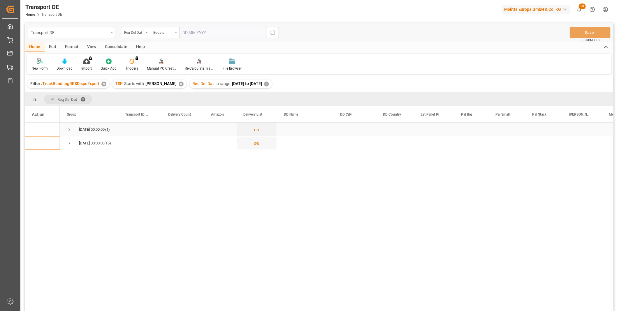
click at [66, 129] on div "22.09.2025 00:00:00 (1)" at bounding box center [89, 129] width 58 height 13
click at [69, 128] on span "Press SPACE to select this row." at bounding box center [69, 129] width 5 height 5
click at [68, 159] on span "Press SPACE to select this row." at bounding box center [69, 156] width 5 height 5
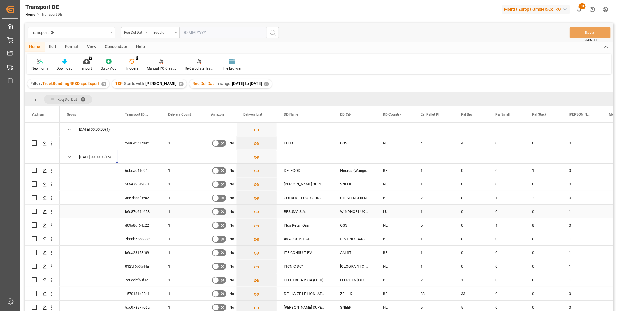
scroll to position [32, 0]
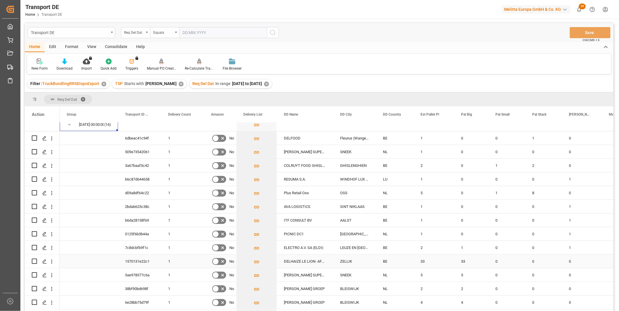
click at [36, 262] on input "Press Space to toggle row selection (unchecked)" at bounding box center [34, 261] width 5 height 5
checkbox input "true"
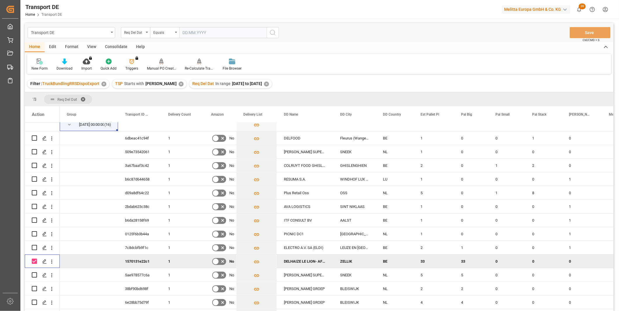
click at [113, 45] on div "Consolidate" at bounding box center [116, 47] width 31 height 10
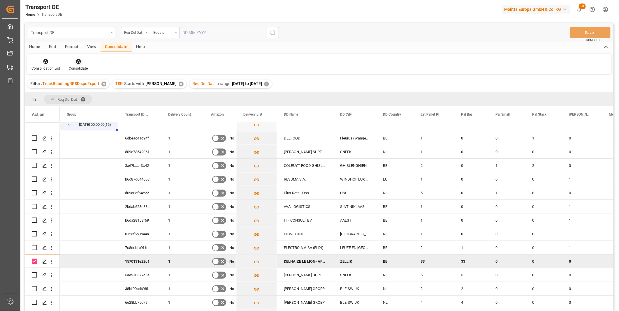
click at [85, 61] on div at bounding box center [78, 61] width 19 height 6
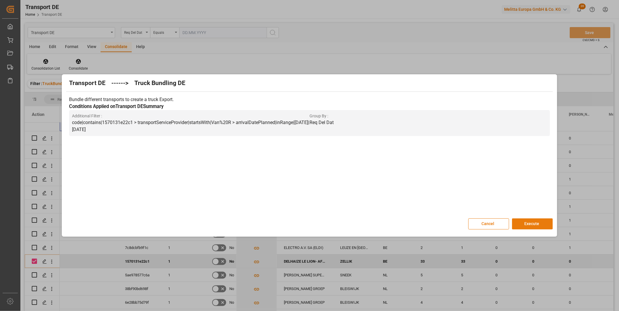
click at [525, 224] on button "Execute" at bounding box center [532, 224] width 41 height 11
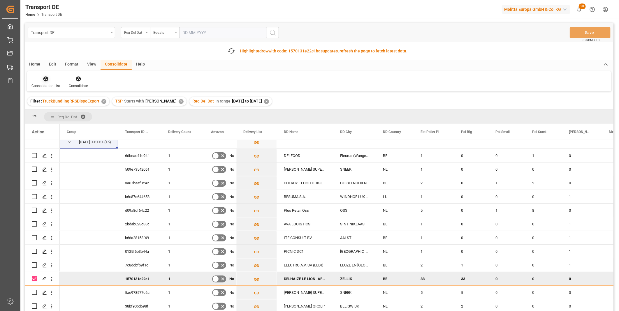
click at [54, 81] on div at bounding box center [45, 79] width 29 height 6
click at [67, 122] on div "Transport DE Req Del Dat Equals Save Ctrl/CMD + S Fetch latest updates Highligh…" at bounding box center [319, 183] width 589 height 321
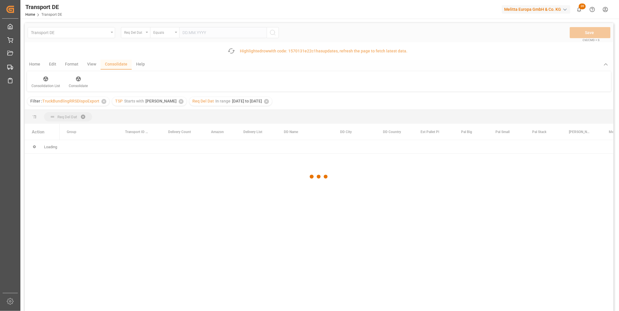
scroll to position [0, 0]
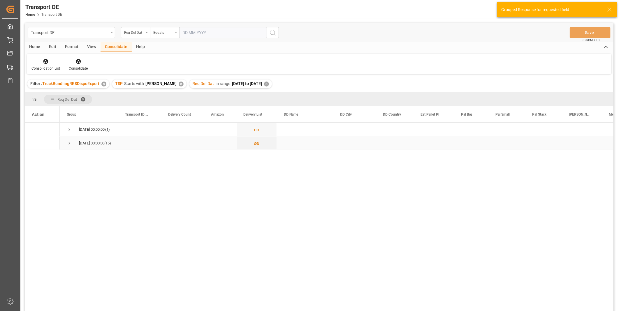
click at [69, 144] on span "Press SPACE to select this row." at bounding box center [69, 143] width 5 height 5
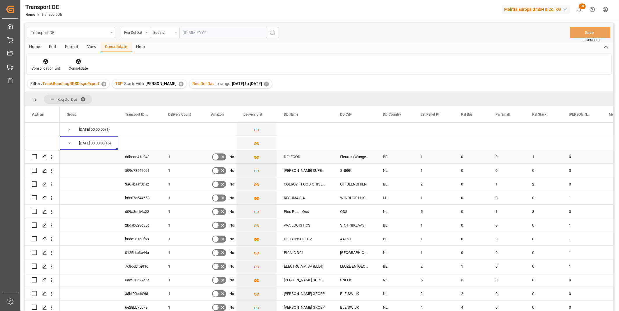
click at [33, 157] on input "Press Space to toggle row selection (unchecked)" at bounding box center [34, 156] width 5 height 5
checkbox input "true"
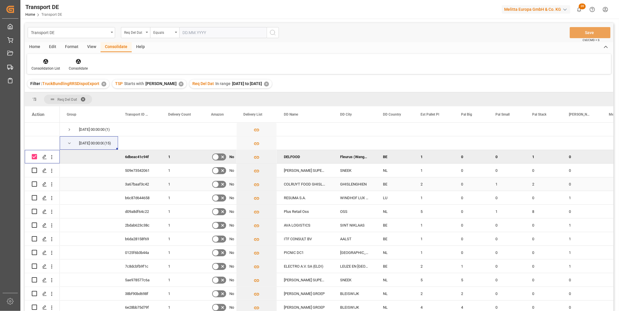
click at [37, 186] on div "Press SPACE to select this row." at bounding box center [42, 184] width 21 height 13
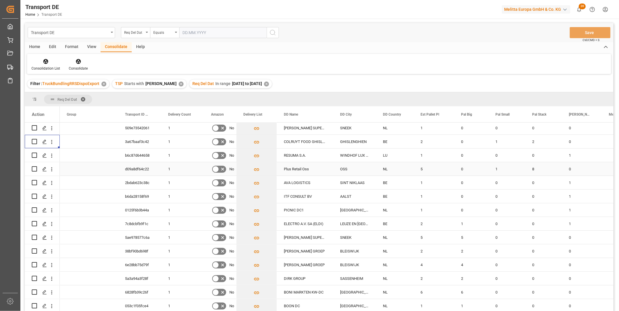
scroll to position [12, 0]
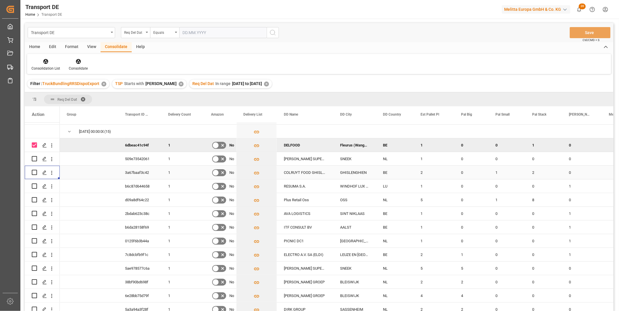
click at [34, 173] on input "Press Space to toggle row selection (unchecked)" at bounding box center [34, 172] width 5 height 5
checkbox input "true"
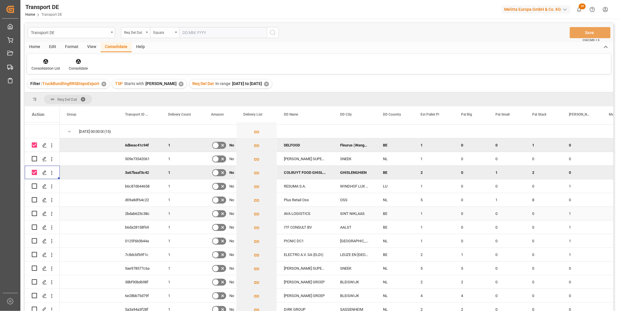
click at [34, 212] on input "Press Space to toggle row selection (unchecked)" at bounding box center [34, 213] width 5 height 5
checkbox input "true"
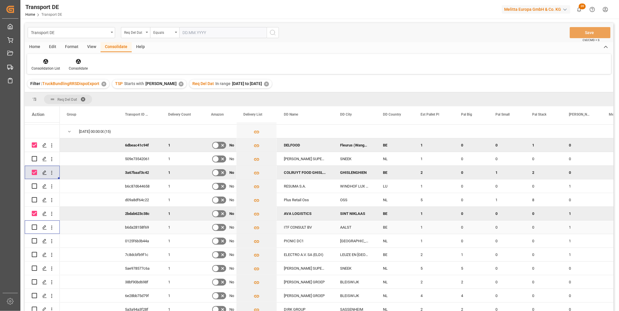
click at [35, 228] on input "Press Space to toggle row selection (unchecked)" at bounding box center [34, 227] width 5 height 5
checkbox input "true"
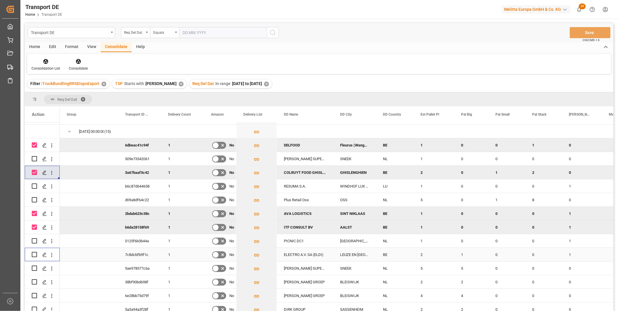
click at [35, 255] on input "Press Space to toggle row selection (unchecked)" at bounding box center [34, 254] width 5 height 5
checkbox input "true"
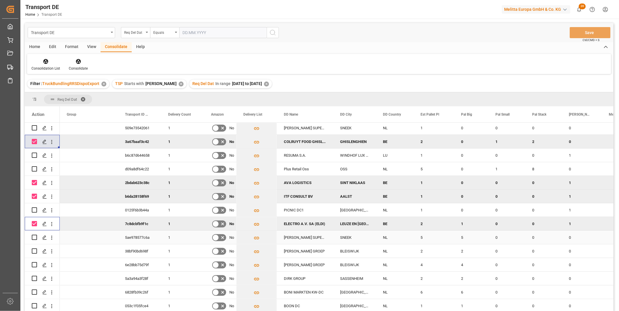
scroll to position [0, 0]
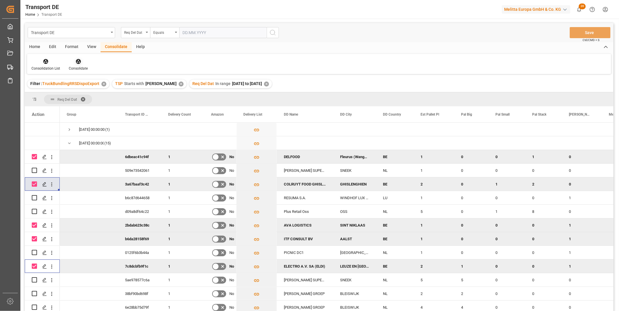
click at [76, 63] on icon at bounding box center [78, 61] width 5 height 5
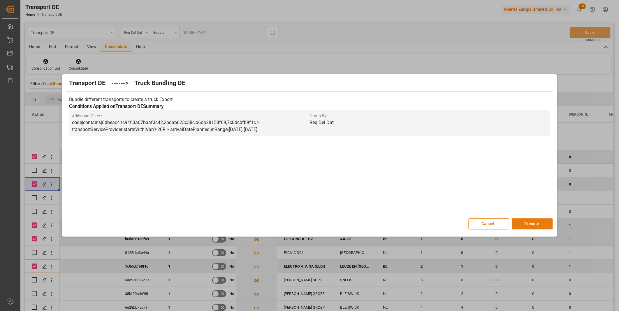
click at [520, 225] on button "Execute" at bounding box center [532, 224] width 41 height 11
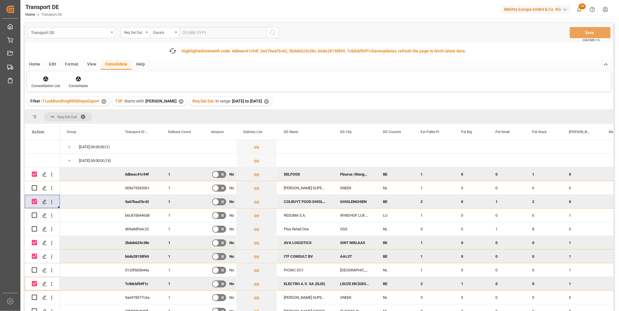
click at [50, 83] on div "Consolidation List" at bounding box center [45, 82] width 37 height 13
click at [86, 125] on div "Transport DE Req Del Dat Equals Save Ctrl/CMD + S Fetch latest updates Highligh…" at bounding box center [319, 183] width 589 height 321
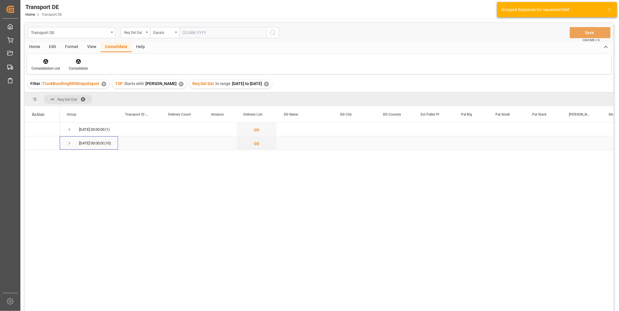
click at [69, 145] on span "Press SPACE to select this row." at bounding box center [69, 143] width 5 height 5
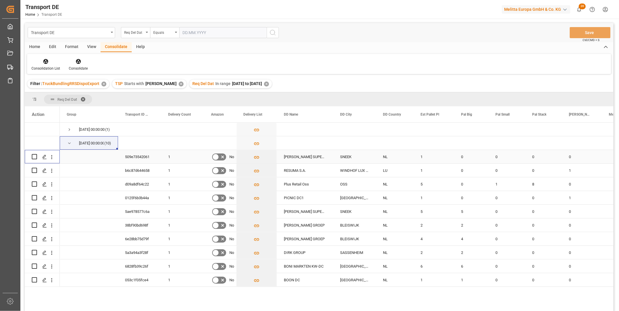
click at [33, 154] on input "Press Space to toggle row selection (unchecked)" at bounding box center [34, 156] width 5 height 5
checkbox input "true"
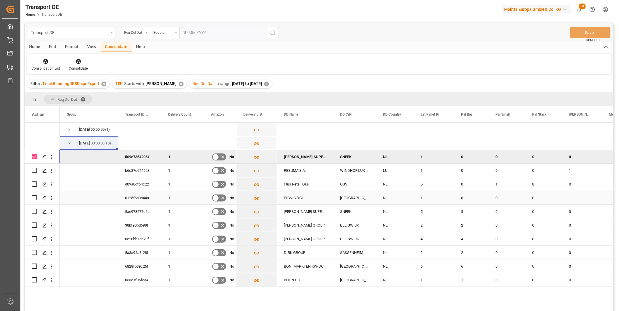
click at [34, 200] on input "Press Space to toggle row selection (unchecked)" at bounding box center [34, 197] width 5 height 5
checkbox input "true"
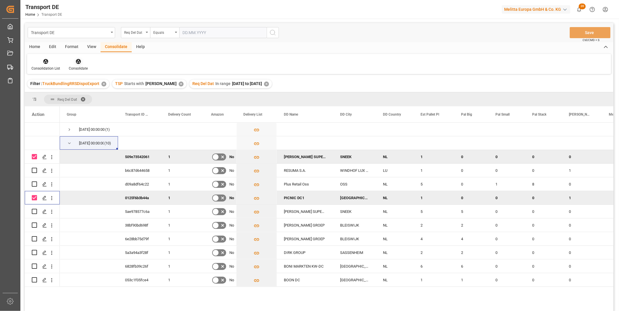
click at [83, 62] on div at bounding box center [78, 61] width 19 height 6
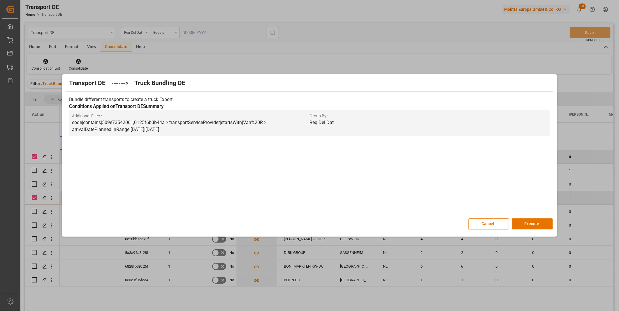
click at [526, 218] on div "Transport DE ------> Truck Bundling DE Bundle different transports to create a …" at bounding box center [309, 156] width 492 height 160
click at [529, 222] on button "Execute" at bounding box center [532, 224] width 41 height 11
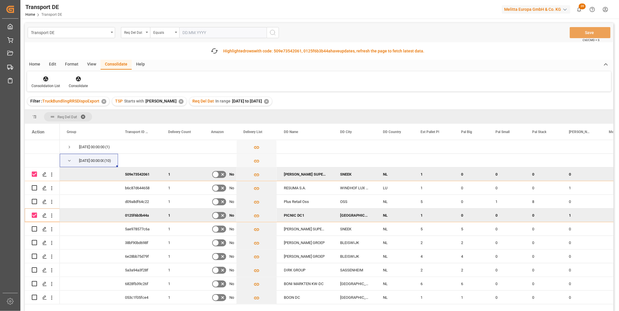
click at [54, 85] on div "Consolidation List" at bounding box center [45, 85] width 29 height 5
click at [54, 121] on div "Truck Bundling RRS Dispo Export" at bounding box center [66, 124] width 61 height 6
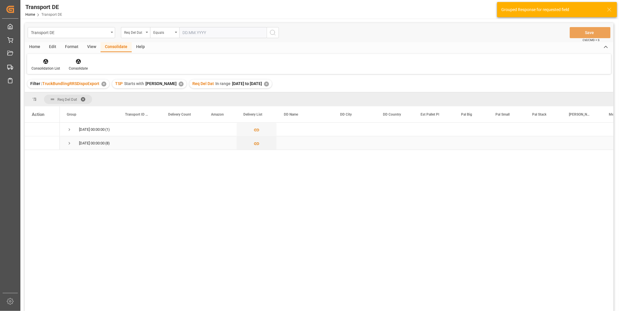
click at [67, 144] on span "Press SPACE to select this row." at bounding box center [69, 143] width 5 height 5
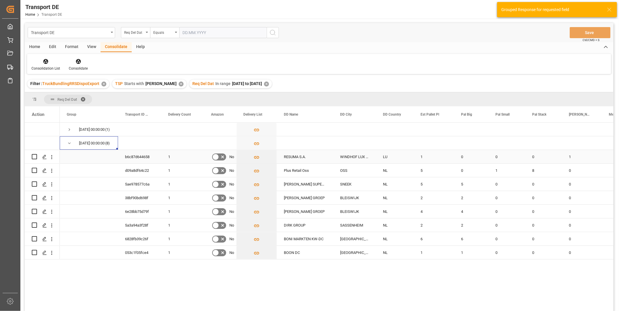
click at [34, 157] on input "Press Space to toggle row selection (unchecked)" at bounding box center [34, 156] width 5 height 5
checkbox input "true"
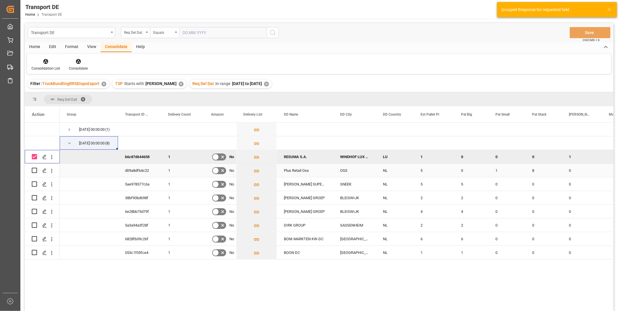
click at [33, 171] on input "Press Space to toggle row selection (unchecked)" at bounding box center [34, 170] width 5 height 5
checkbox input "true"
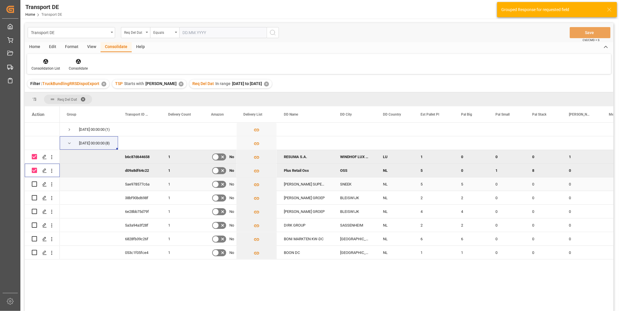
click at [34, 184] on input "Press Space to toggle row selection (unchecked)" at bounding box center [34, 184] width 5 height 5
checkbox input "true"
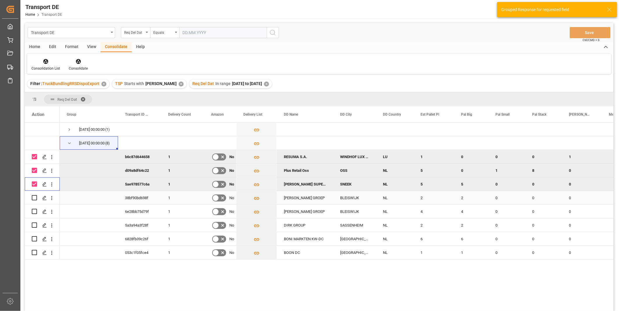
click at [34, 196] on input "Press Space to toggle row selection (unchecked)" at bounding box center [34, 197] width 5 height 5
checkbox input "true"
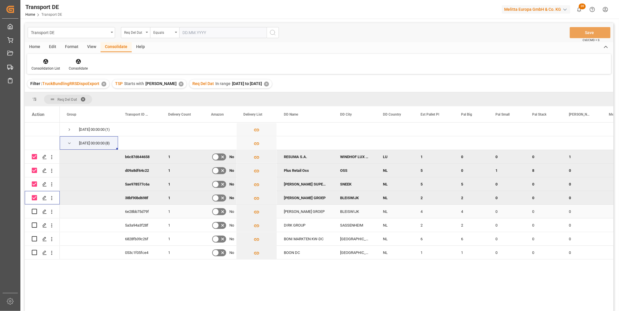
click at [34, 212] on input "Press Space to toggle row selection (unchecked)" at bounding box center [34, 211] width 5 height 5
checkbox input "true"
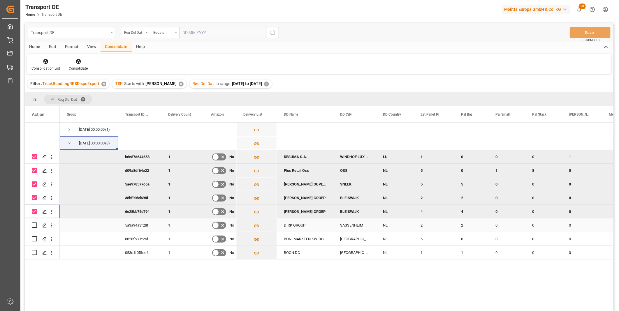
click at [35, 225] on input "Press Space to toggle row selection (unchecked)" at bounding box center [34, 225] width 5 height 5
checkbox input "true"
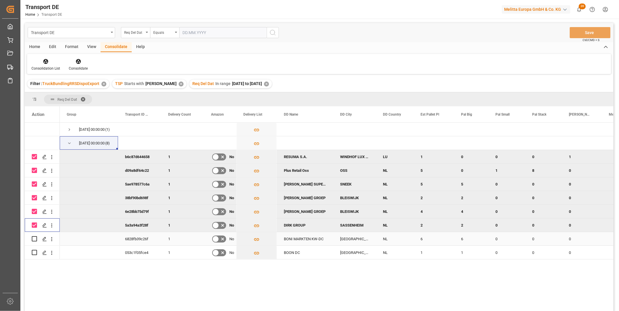
click at [36, 239] on input "Press Space to toggle row selection (unchecked)" at bounding box center [34, 238] width 5 height 5
checkbox input "true"
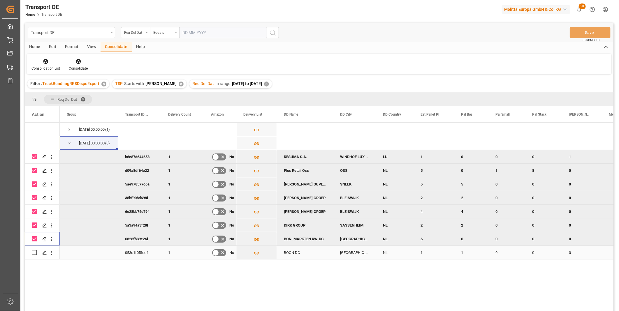
click at [34, 251] on input "Press Space to toggle row selection (unchecked)" at bounding box center [34, 252] width 5 height 5
checkbox input "true"
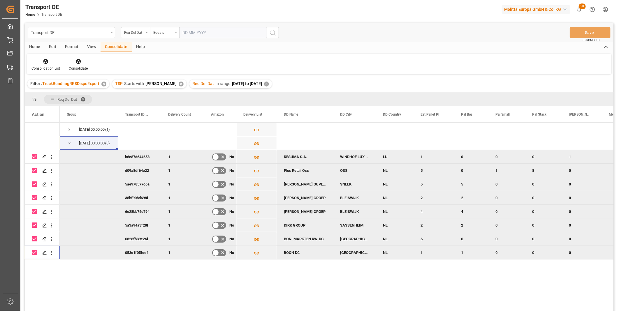
click at [34, 170] on input "Press Space to toggle row selection (checked)" at bounding box center [34, 170] width 5 height 5
checkbox input "false"
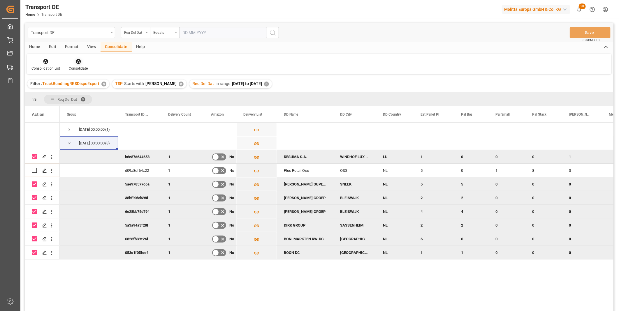
click at [82, 60] on div at bounding box center [78, 61] width 19 height 6
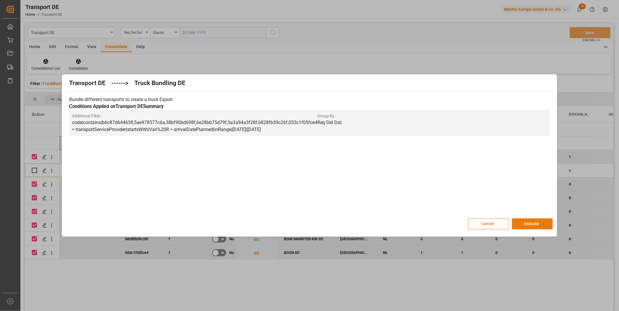
click at [523, 221] on button "Execute" at bounding box center [532, 224] width 41 height 11
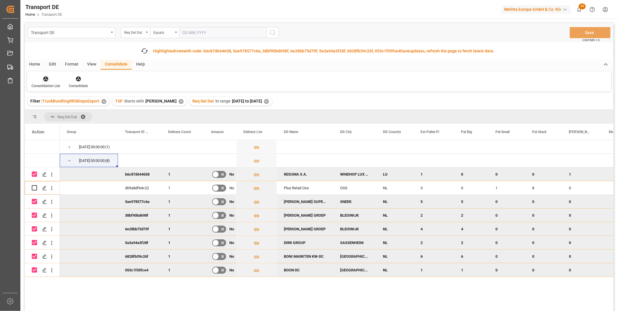
click at [44, 80] on icon at bounding box center [46, 79] width 6 height 6
click at [79, 126] on div "Transport DE Req Del Dat Equals Save Ctrl/CMD + S Fetch latest updates Highligh…" at bounding box center [319, 183] width 589 height 321
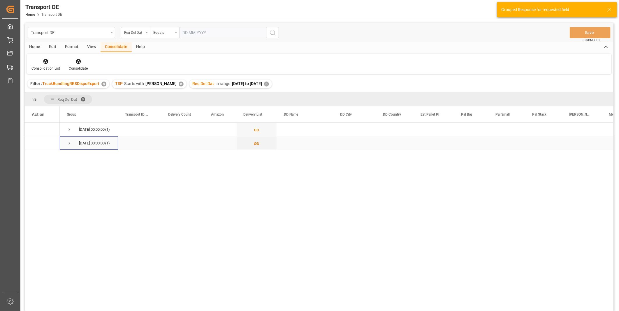
click at [67, 143] on div "23.09.2025 00:00:00 (1)" at bounding box center [89, 142] width 58 height 13
click at [67, 143] on span "Press SPACE to select this row." at bounding box center [69, 143] width 5 height 5
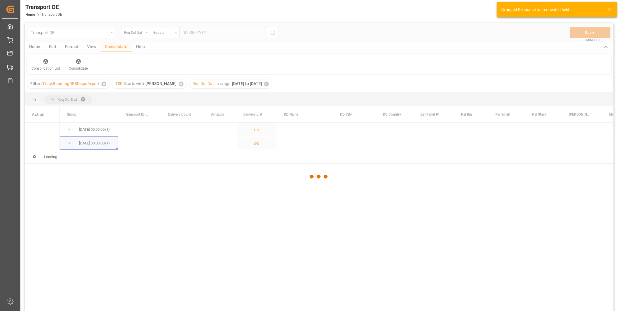
click at [69, 130] on div at bounding box center [319, 177] width 589 height 308
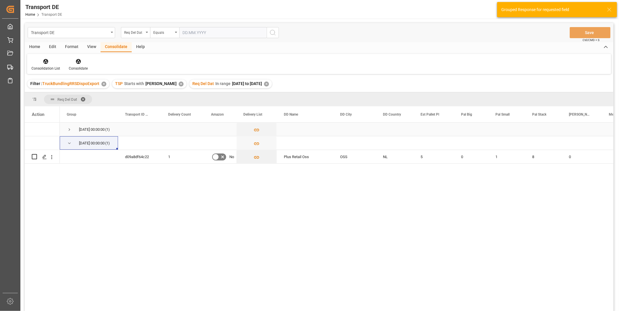
click at [69, 130] on span "Press SPACE to select this row." at bounding box center [69, 129] width 5 height 5
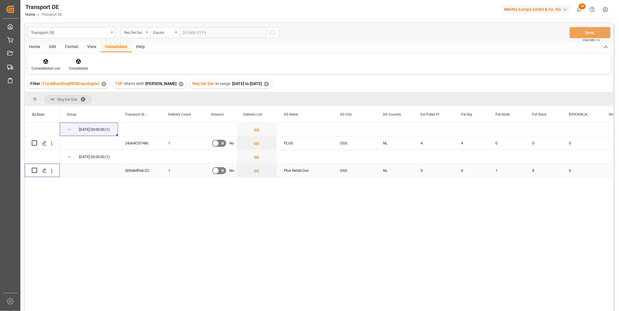
click at [34, 171] on input "Press Space to toggle row selection (unchecked)" at bounding box center [34, 170] width 5 height 5
checkbox input "true"
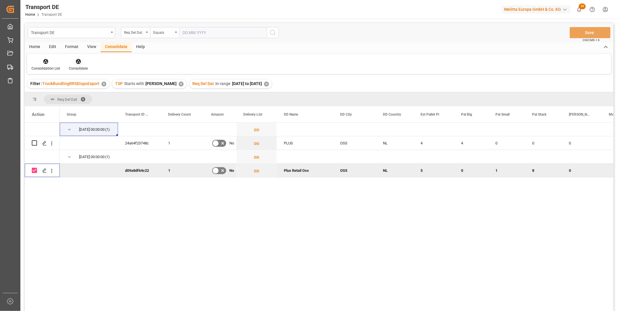
click at [75, 63] on icon at bounding box center [78, 62] width 6 height 6
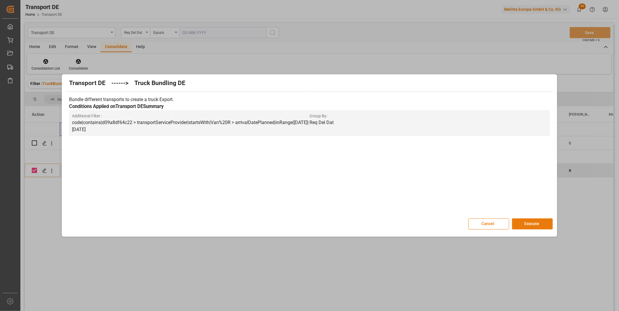
click at [532, 224] on button "Execute" at bounding box center [532, 224] width 41 height 11
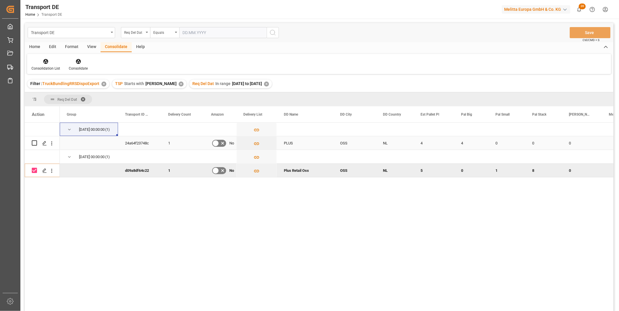
click at [35, 143] on input "Press Space to toggle row selection (unchecked)" at bounding box center [34, 142] width 5 height 5
checkbox input "true"
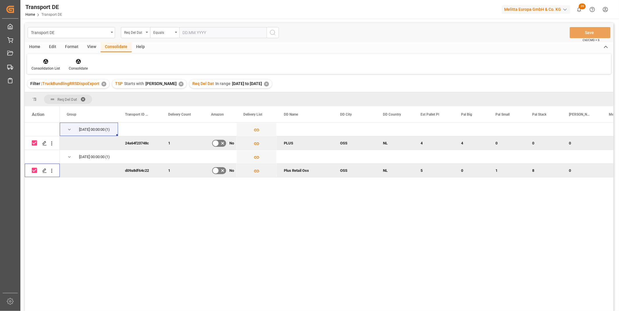
click at [32, 170] on input "Press Space to toggle row selection (checked)" at bounding box center [34, 170] width 5 height 5
checkbox input "false"
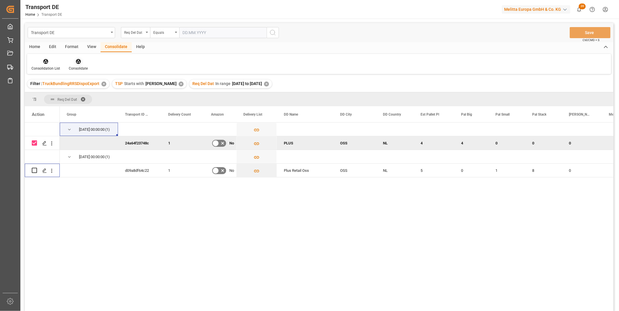
click at [83, 63] on div at bounding box center [78, 61] width 19 height 6
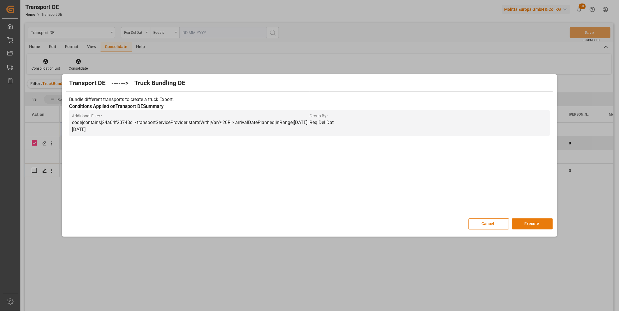
click at [532, 225] on button "Execute" at bounding box center [532, 224] width 41 height 11
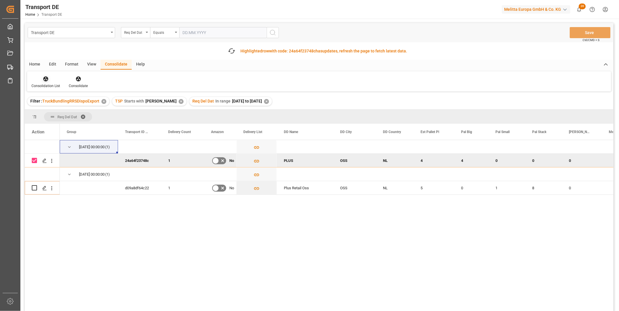
click at [48, 87] on div "Consolidation List" at bounding box center [45, 85] width 29 height 5
click at [62, 123] on div "Transport DE Req Del Dat Equals Save Ctrl/CMD + S Fetch latest updates Highligh…" at bounding box center [319, 183] width 589 height 321
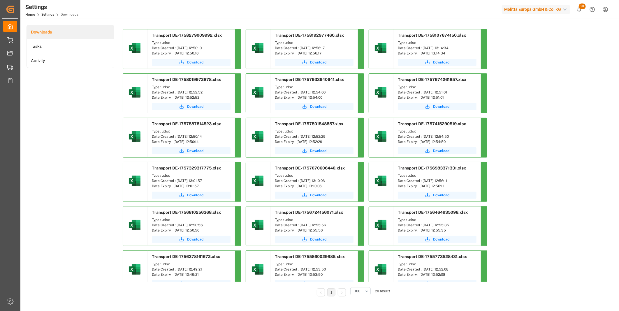
click at [185, 61] on button "Download" at bounding box center [191, 62] width 79 height 7
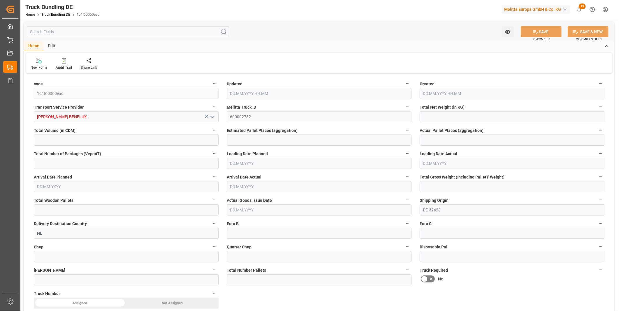
type input "348.284"
type input "2224.82"
type input "2"
type input "0"
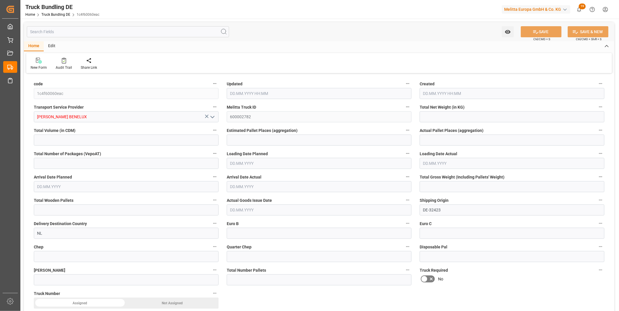
type input "505.72"
type input "3"
type input "0"
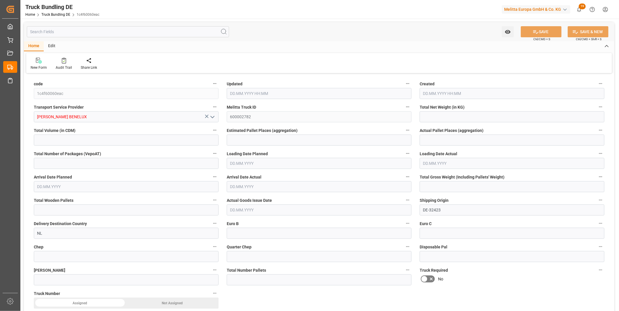
type input "0"
type input "4228.182"
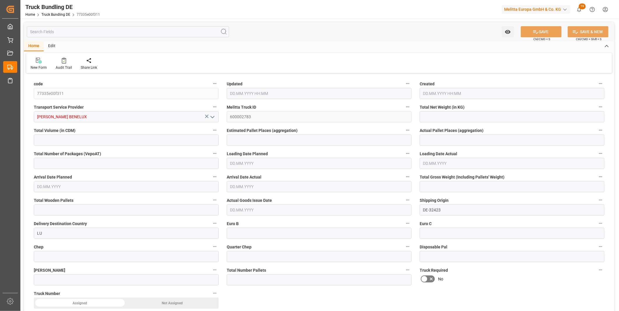
type input "31544.352"
type input "21"
type input "0"
type input "5376"
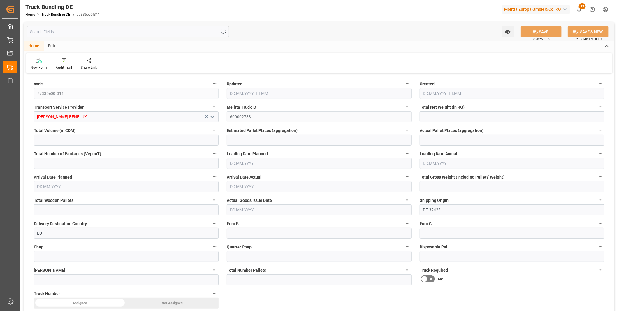
type input "21"
type input "0"
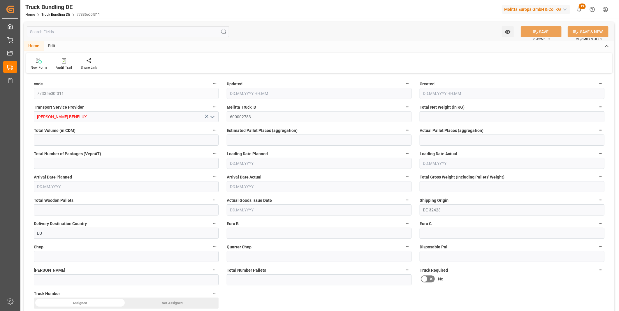
type input "0"
type input "19.09.2025 12:59"
type input "[DATE] 12:59"
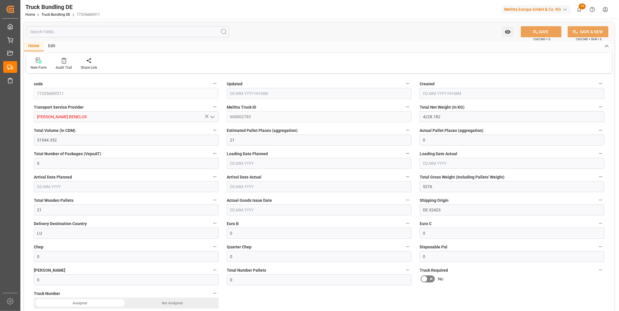
type input "[DATE]"
type input "23.09.2025"
type input "[DATE]"
type input "953.856"
type input "6572.16"
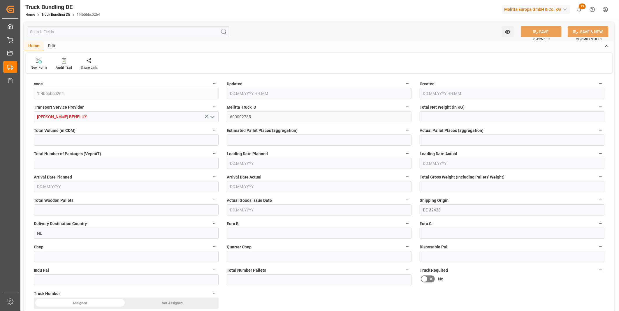
type input "4"
type input "0"
type input "1252"
type input "4"
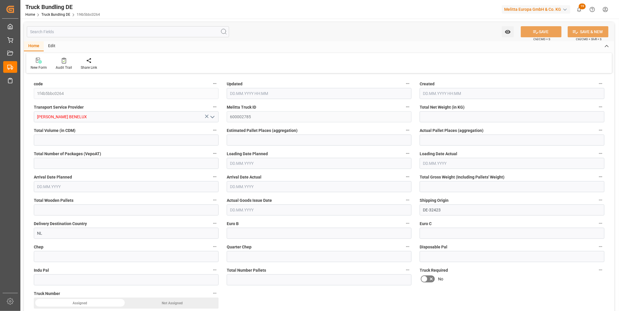
type input "0"
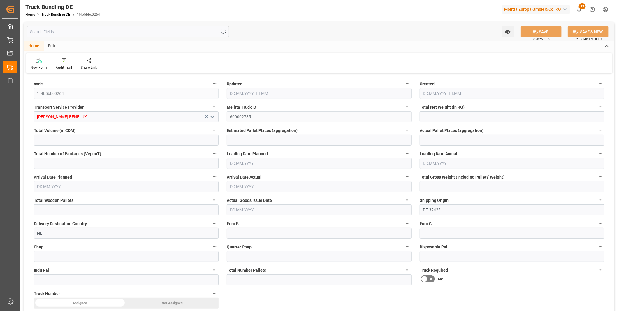
type input "0"
type input "19.09.2025 12:59"
type input "19.09.2025"
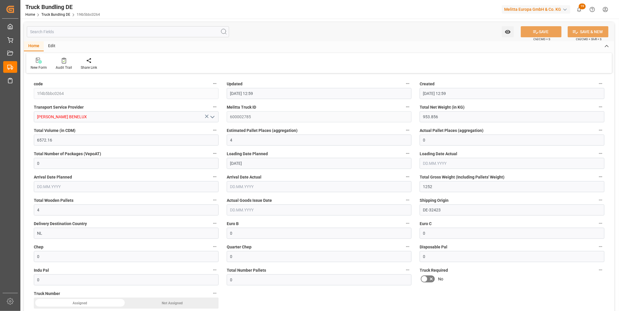
type input "22.09.2025"
type input "19.09.2025"
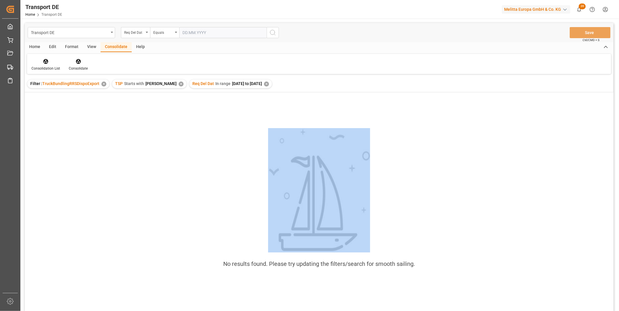
click at [64, 311] on html "Created by potrace 1.15, written by [PERSON_NAME] [DATE]-[DATE] Created by potr…" at bounding box center [309, 155] width 619 height 311
